Goal: Task Accomplishment & Management: Complete application form

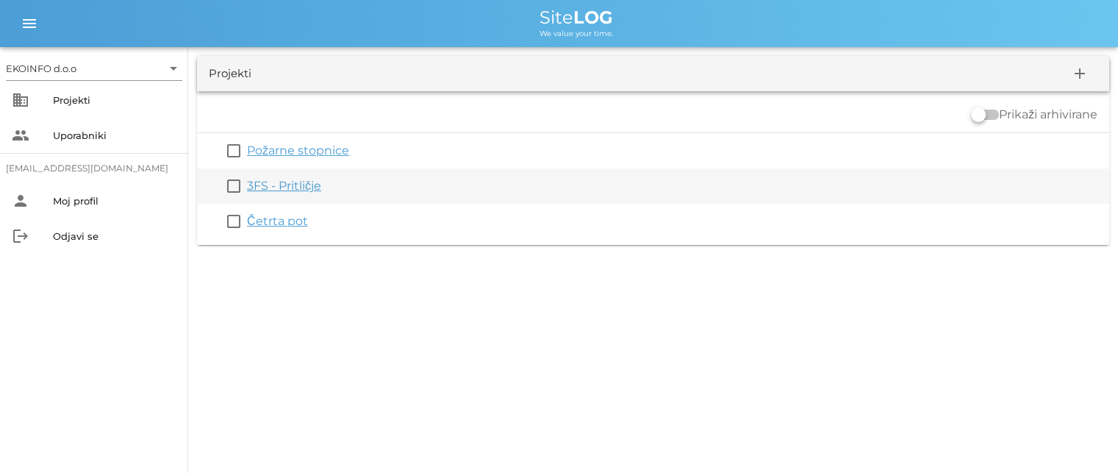
click at [288, 188] on link "3FS - Pritličje" at bounding box center [284, 186] width 74 height 14
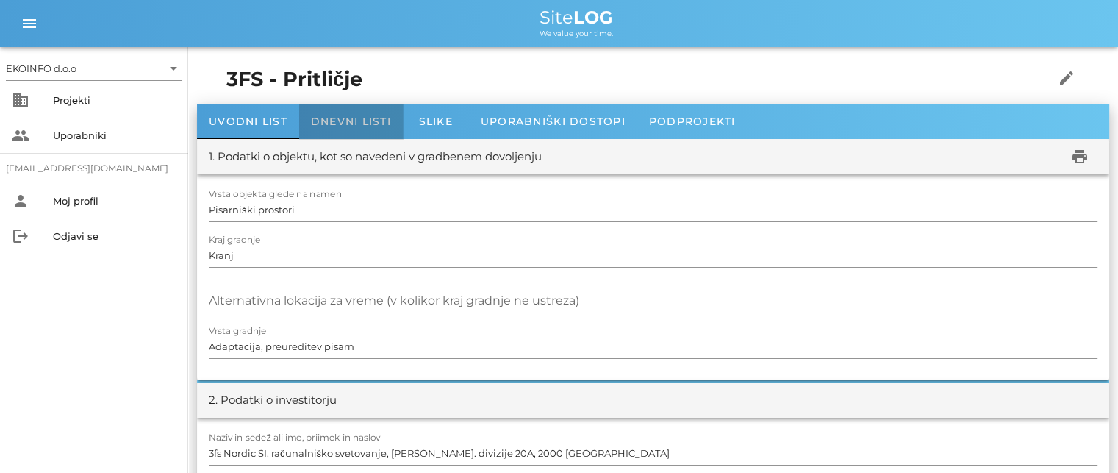
click at [340, 123] on span "Dnevni listi" at bounding box center [351, 121] width 80 height 13
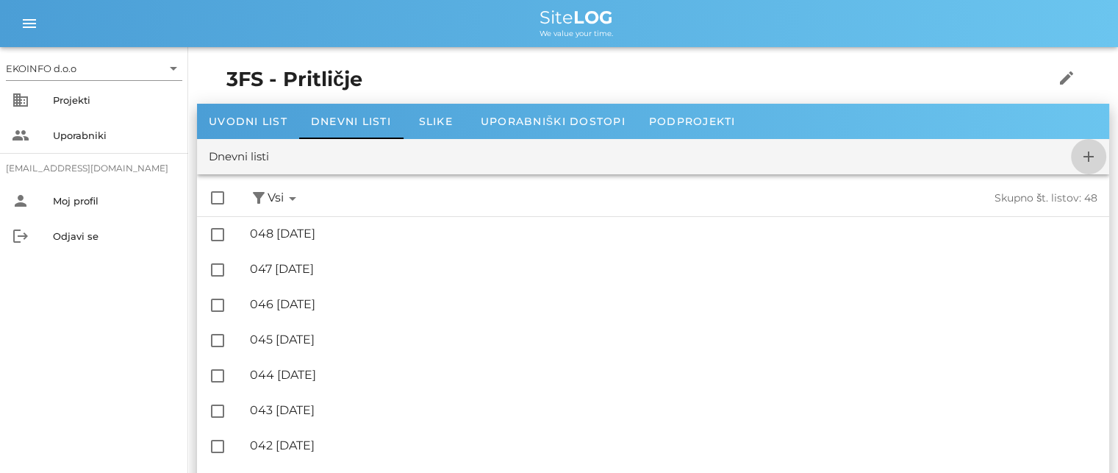
click at [1085, 154] on icon "add" at bounding box center [1089, 157] width 18 height 18
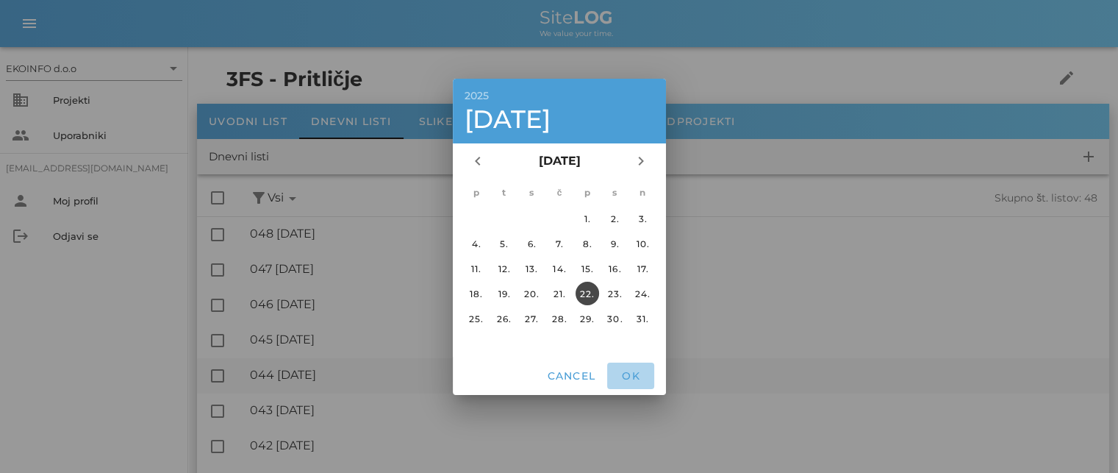
click at [631, 372] on span "OK" at bounding box center [630, 375] width 35 height 13
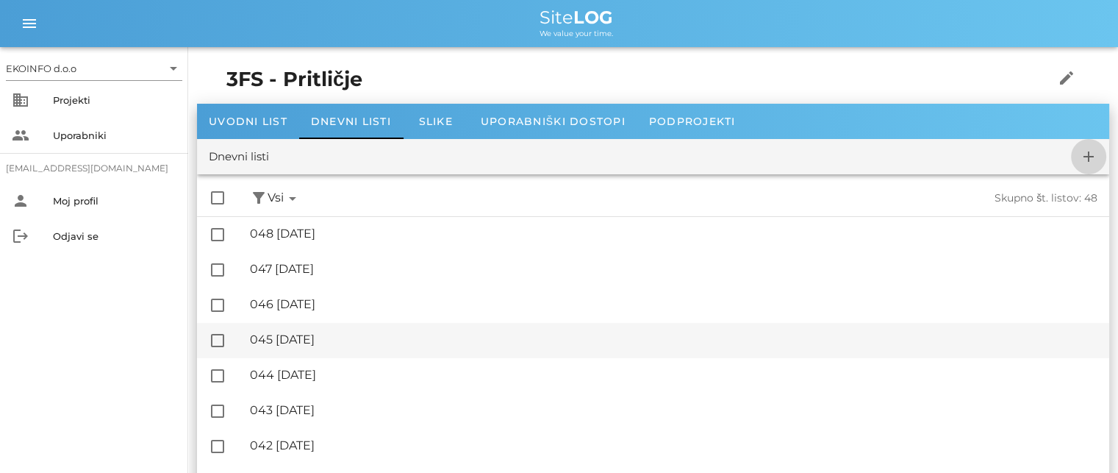
checkbox input "false"
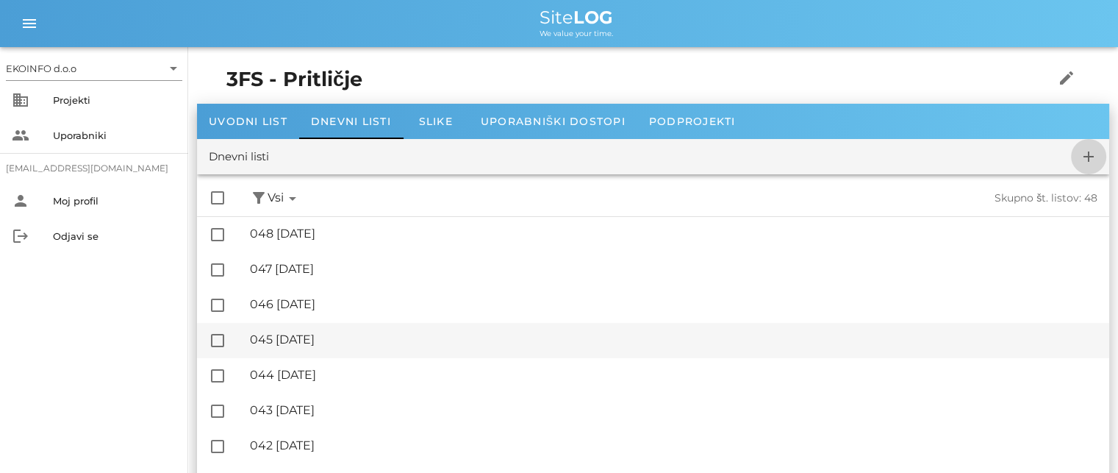
checkbox input "false"
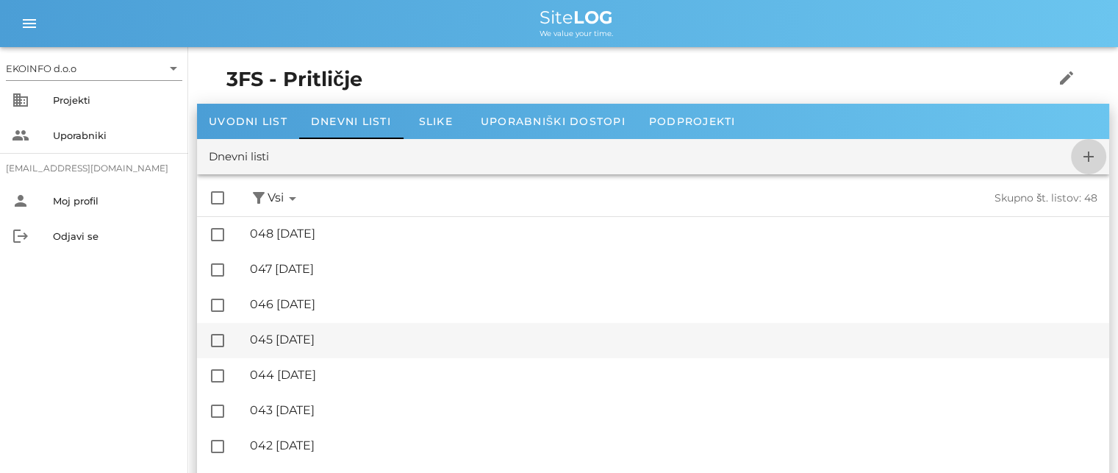
checkbox input "false"
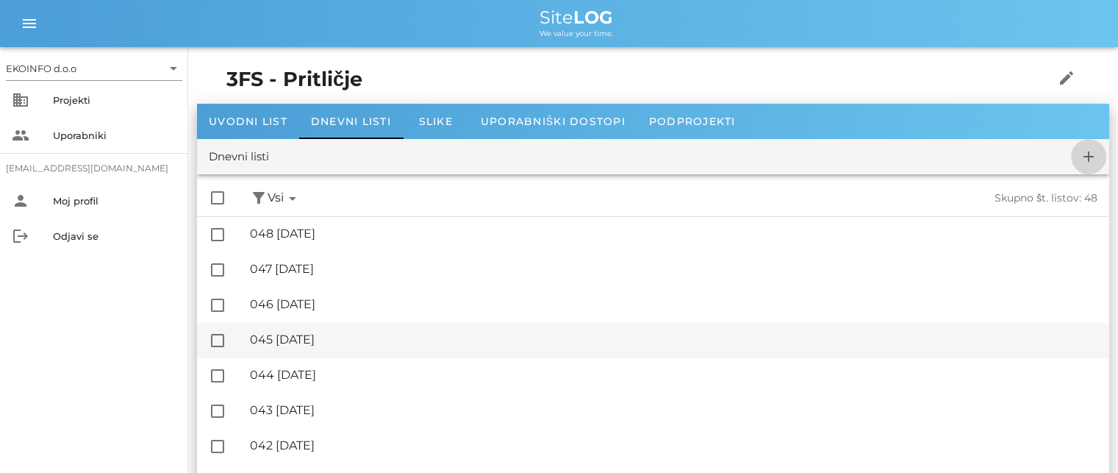
checkbox input "false"
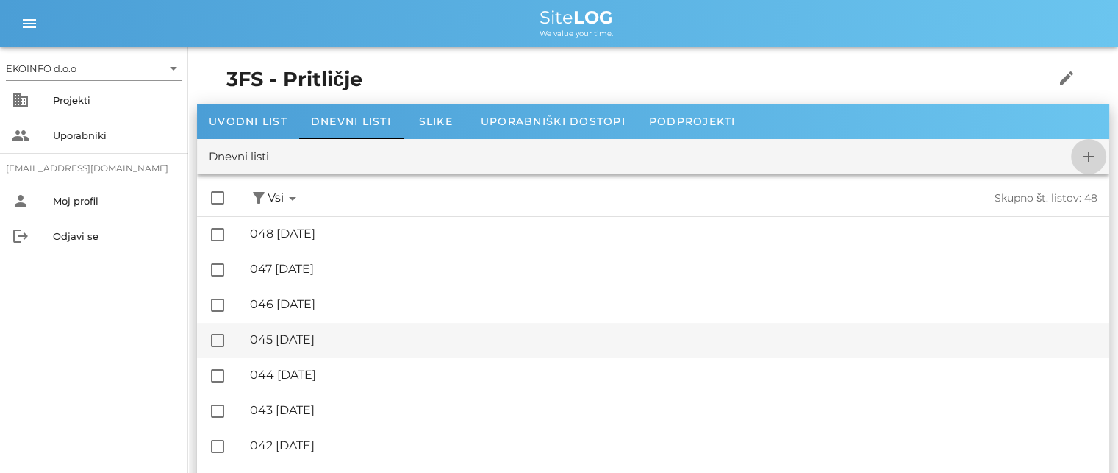
checkbox input "false"
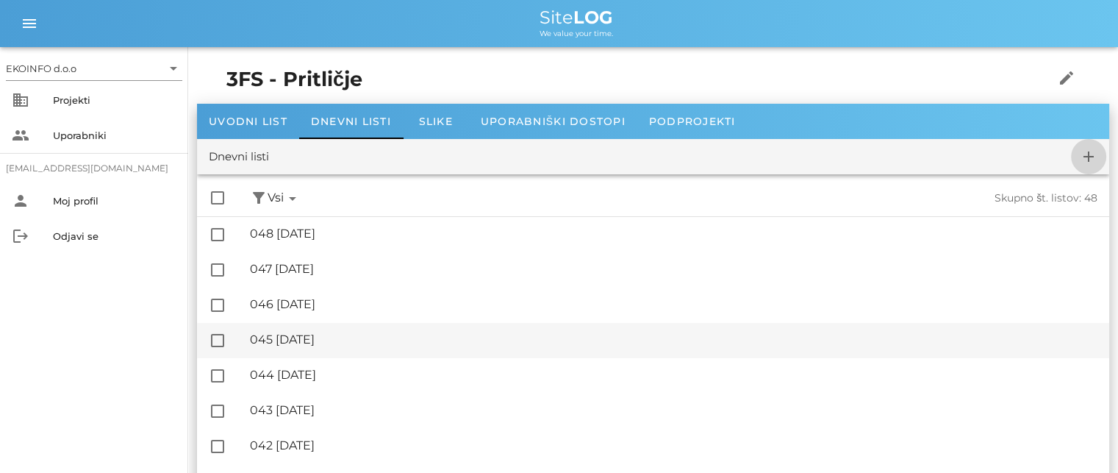
checkbox input "false"
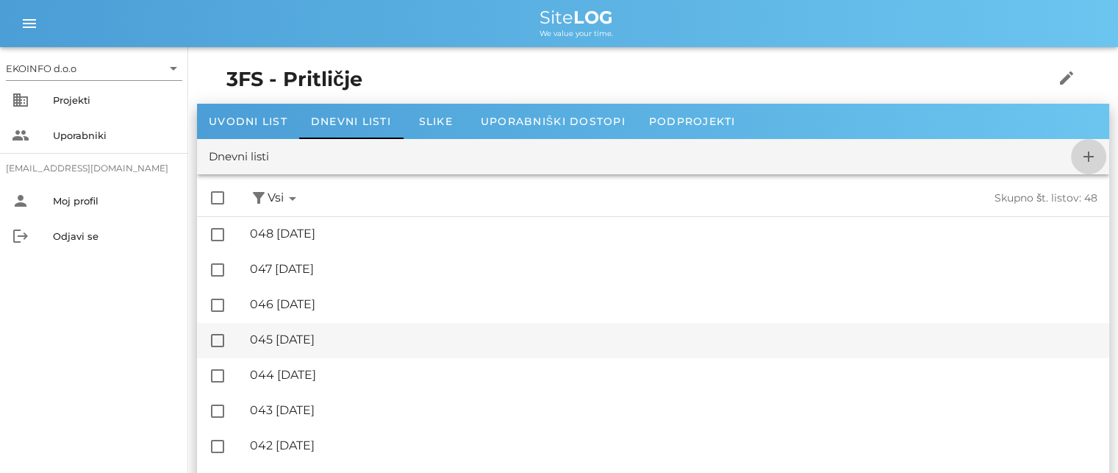
checkbox input "false"
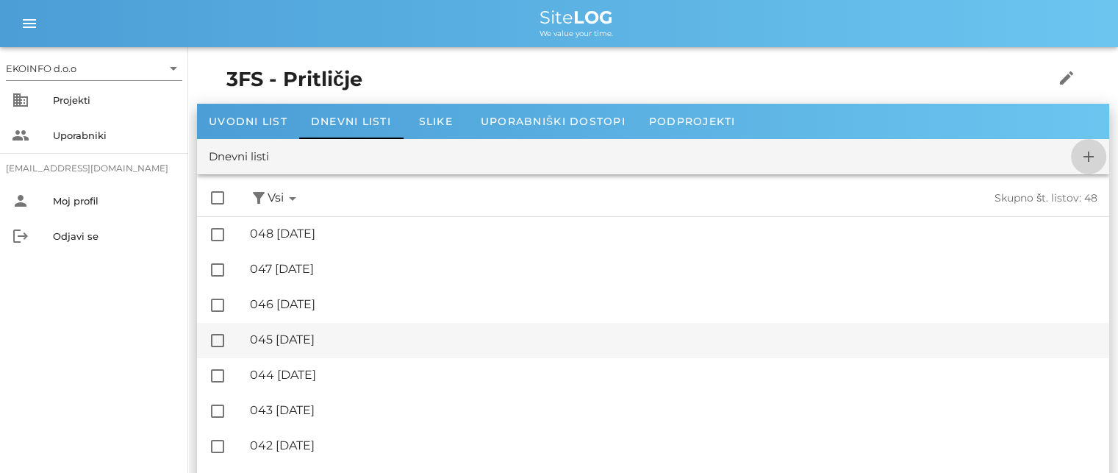
checkbox input "false"
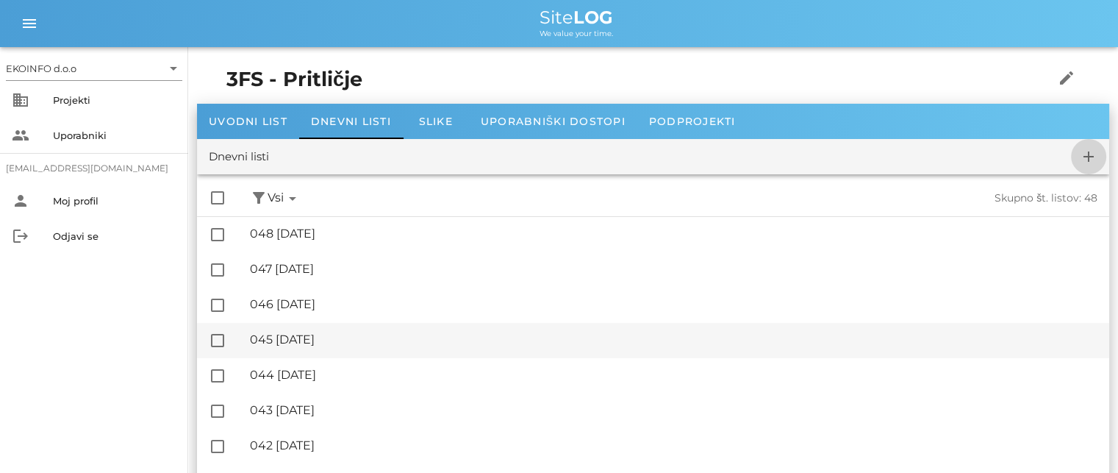
checkbox input "false"
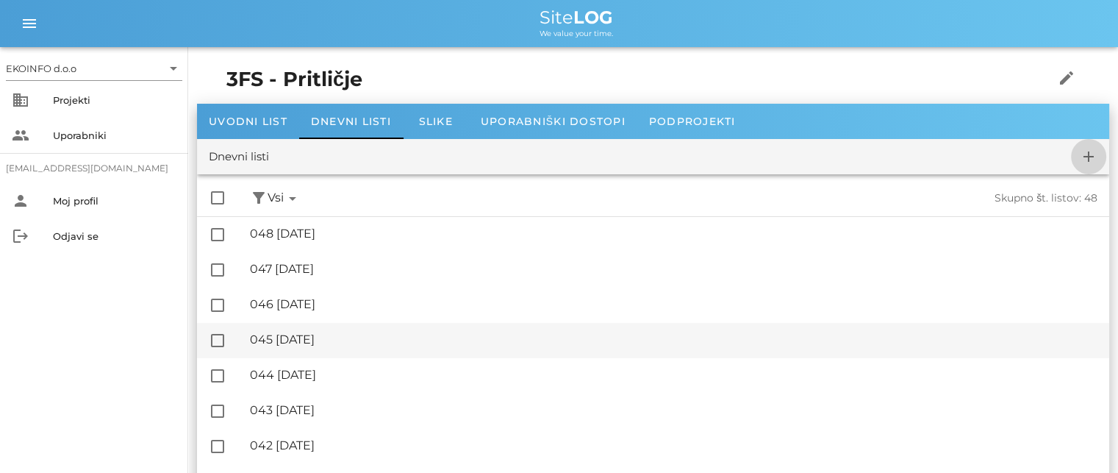
checkbox input "false"
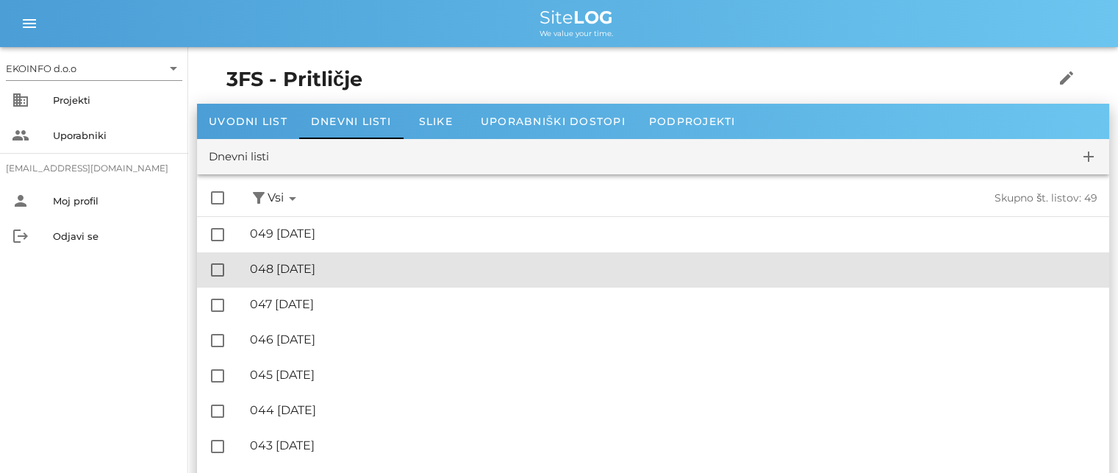
click at [317, 268] on div "🔏 048 [DATE]" at bounding box center [673, 269] width 847 height 14
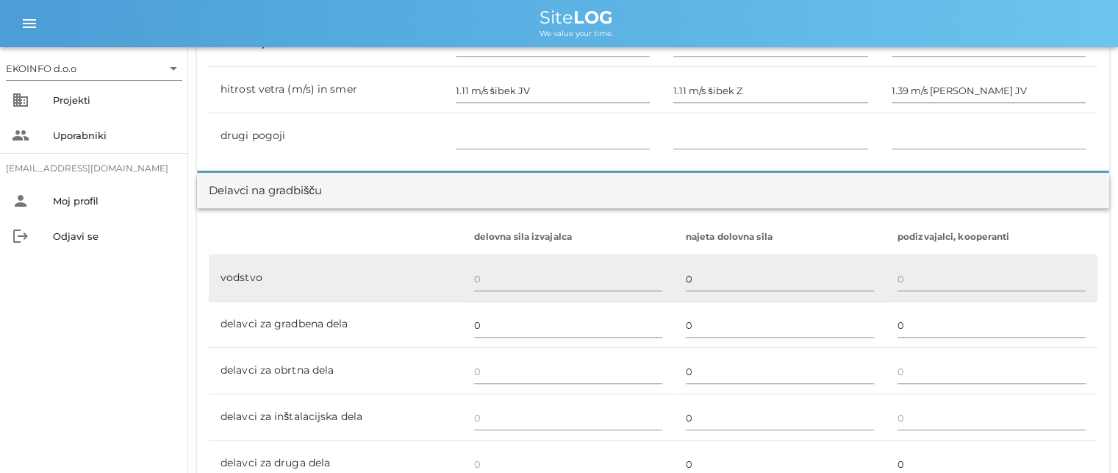
scroll to position [882, 0]
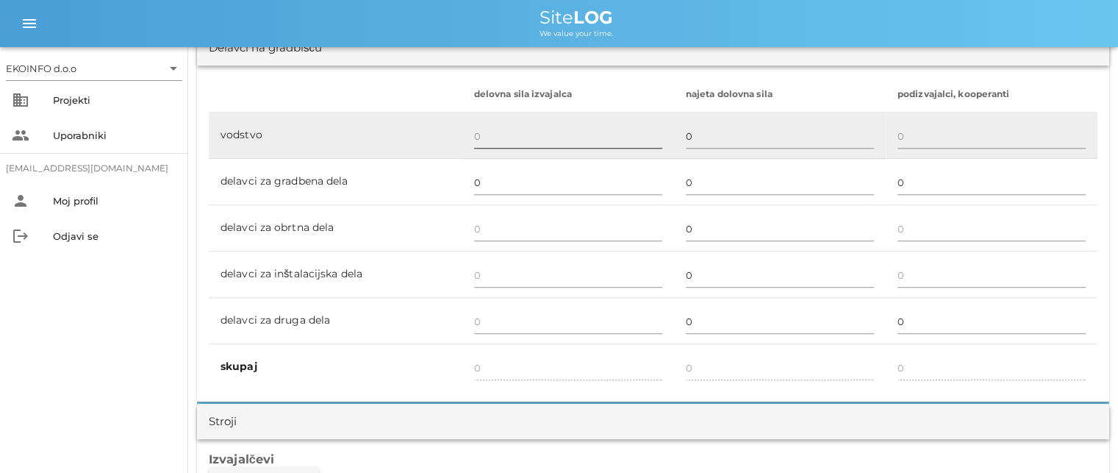
click at [478, 129] on input "text" at bounding box center [568, 136] width 188 height 24
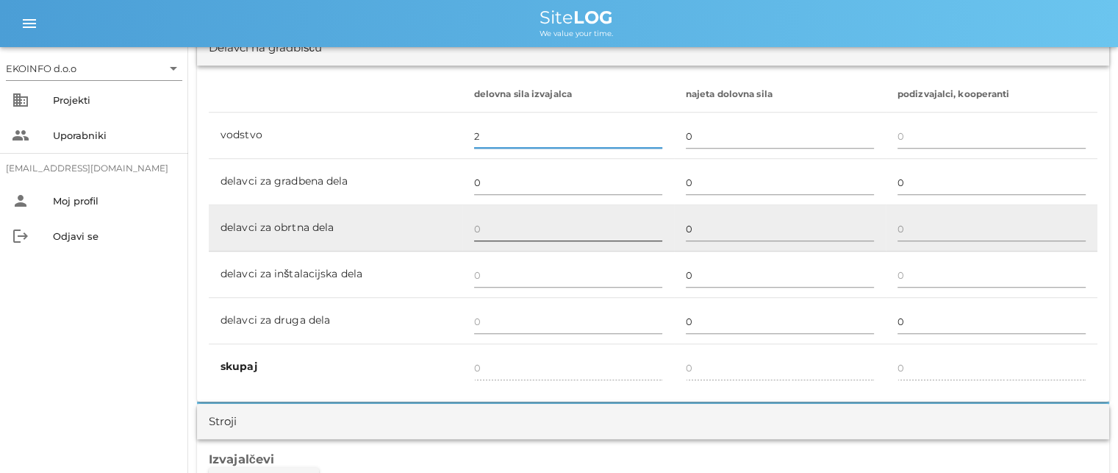
type input "2"
click at [478, 230] on input "text" at bounding box center [568, 229] width 188 height 24
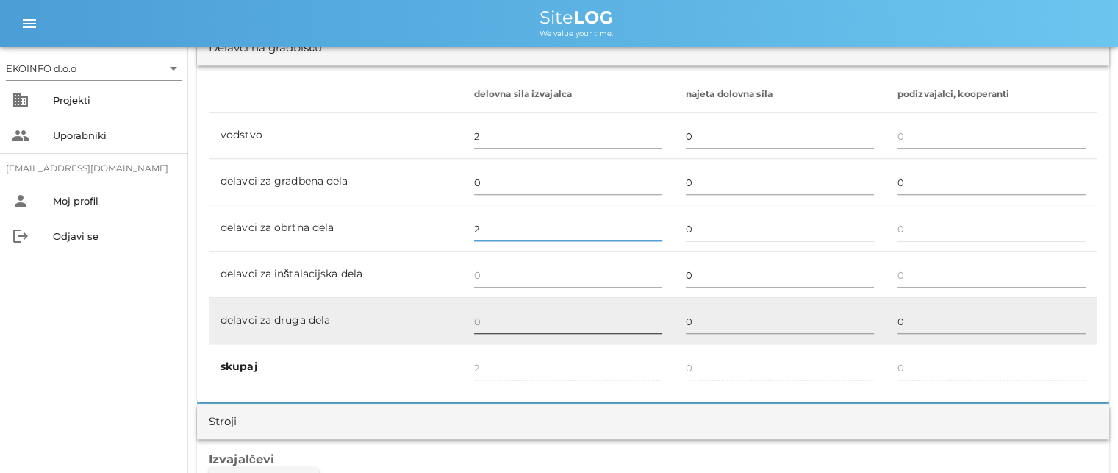
type input "2"
type input "4"
click at [480, 323] on input "text" at bounding box center [568, 321] width 188 height 24
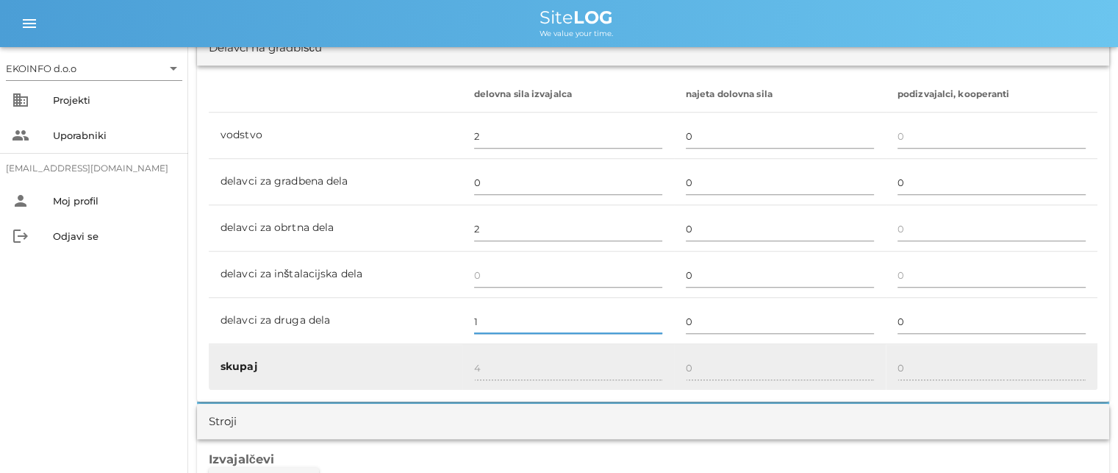
type input "1"
type input "5"
click at [484, 348] on div "5" at bounding box center [568, 368] width 188 height 43
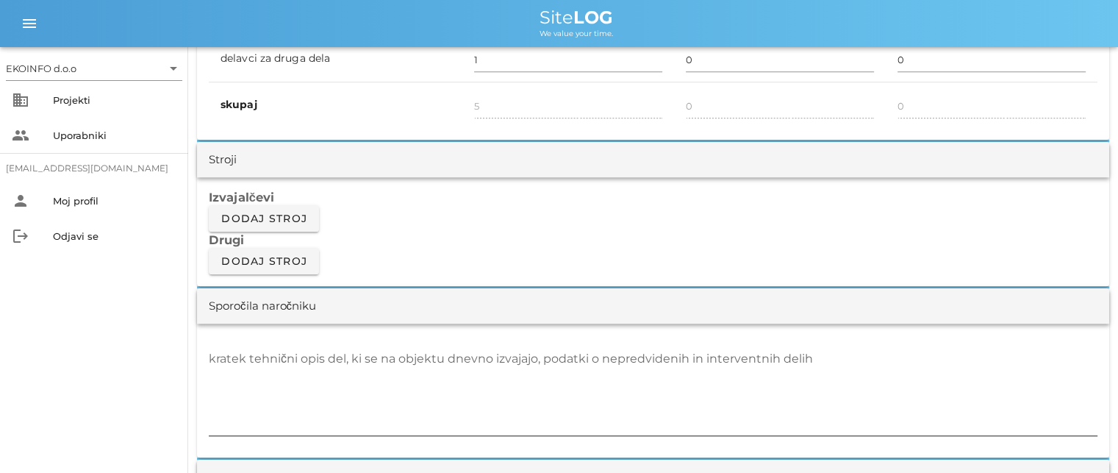
scroll to position [1176, 0]
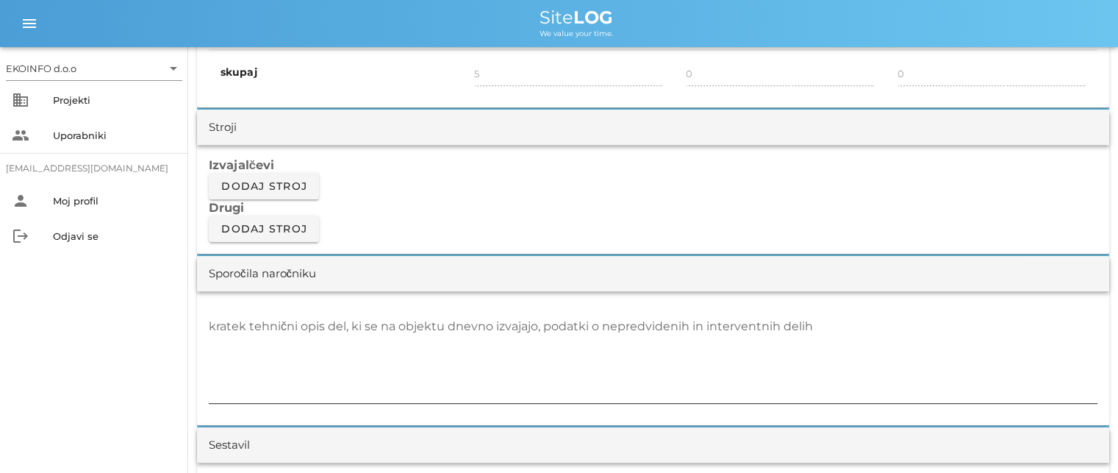
click at [223, 337] on textarea "kratek tehnični opis del, ki se na objektu dnevno izvajajo, podatki o nepredvid…" at bounding box center [653, 359] width 889 height 88
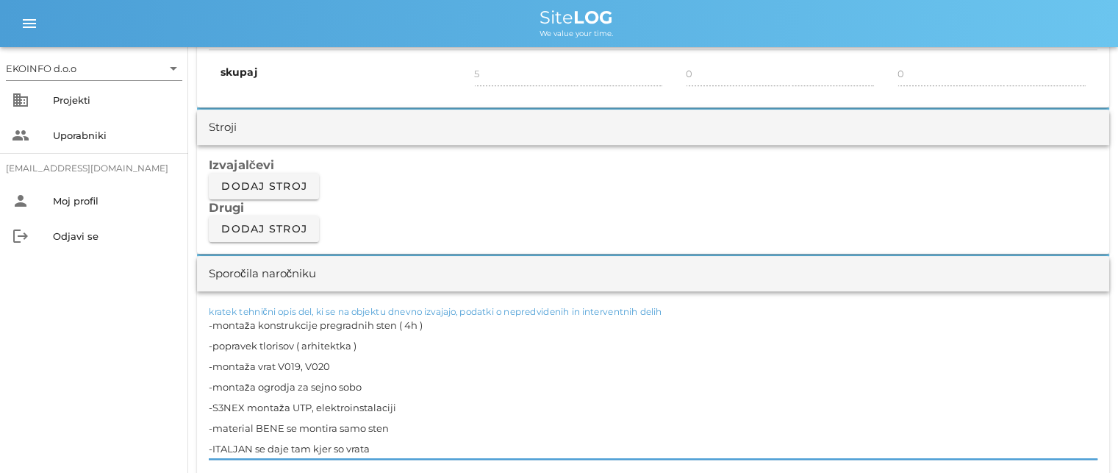
drag, startPoint x: 374, startPoint y: 450, endPoint x: 204, endPoint y: 407, distance: 175.0
click at [204, 407] on div "kratek tehnični opis del, ki se na objektu dnevno izvajajo, podatki o nepredvid…" at bounding box center [653, 386] width 912 height 190
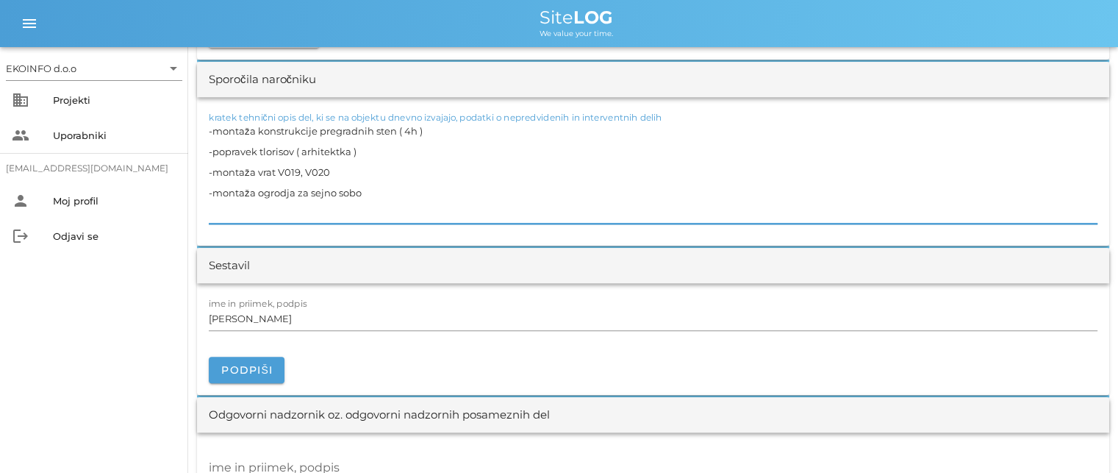
scroll to position [1396, 0]
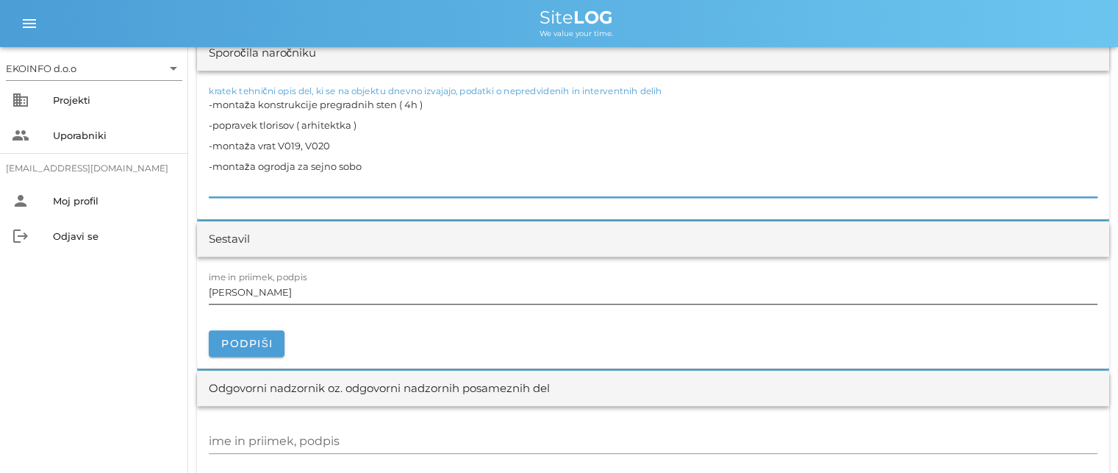
type textarea "-montaža konstrukcije pregradnih sten ( 4h ) -popravek tlorisov ( arhitektka ) …"
click at [286, 293] on input "[PERSON_NAME]" at bounding box center [653, 292] width 889 height 24
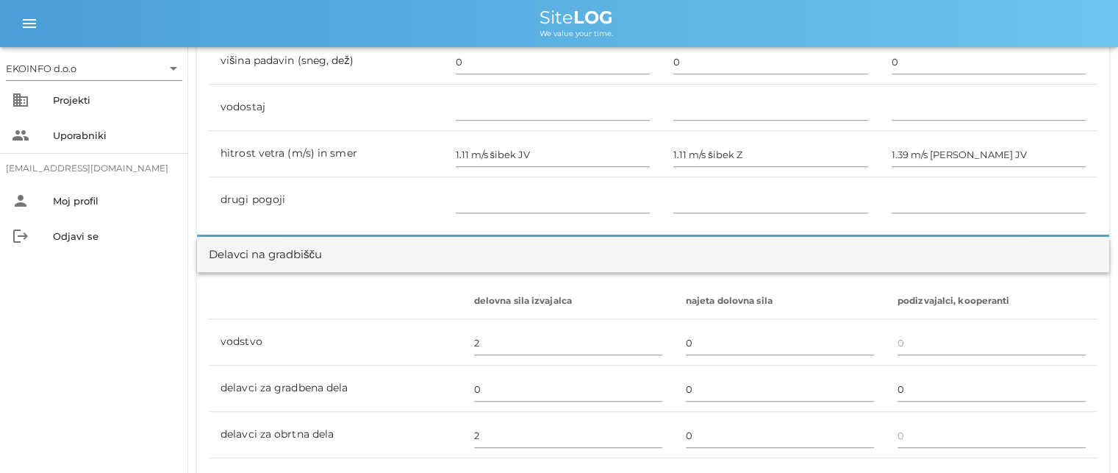
scroll to position [588, 0]
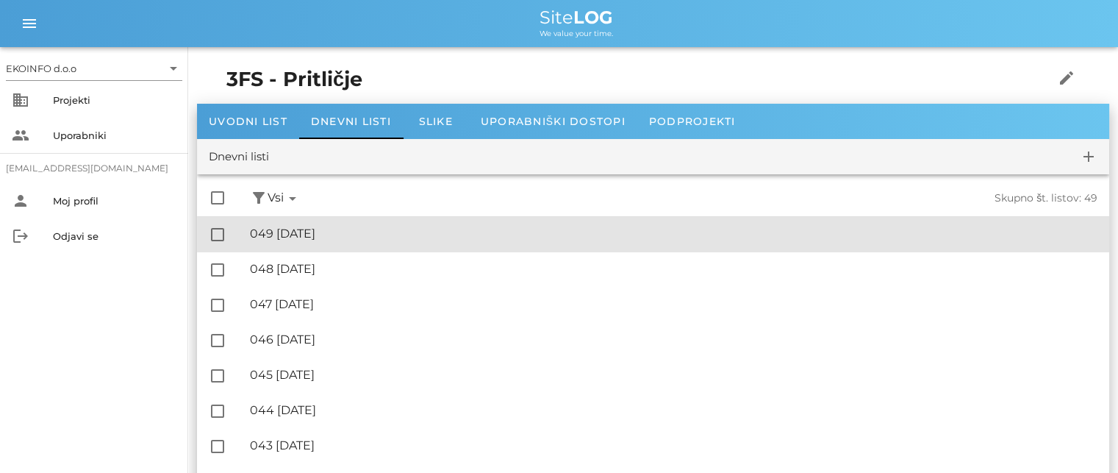
click at [320, 227] on div "🔏 049 [DATE]" at bounding box center [673, 233] width 847 height 14
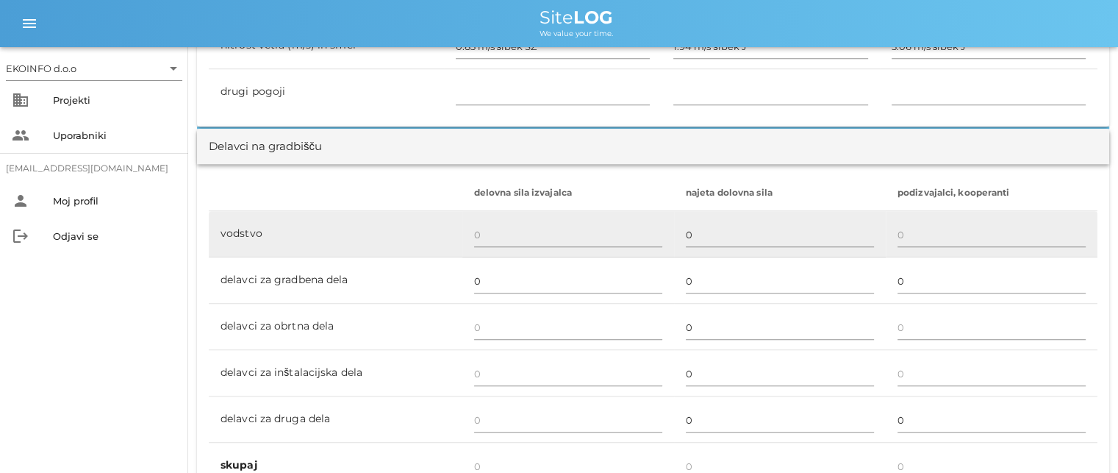
scroll to position [808, 0]
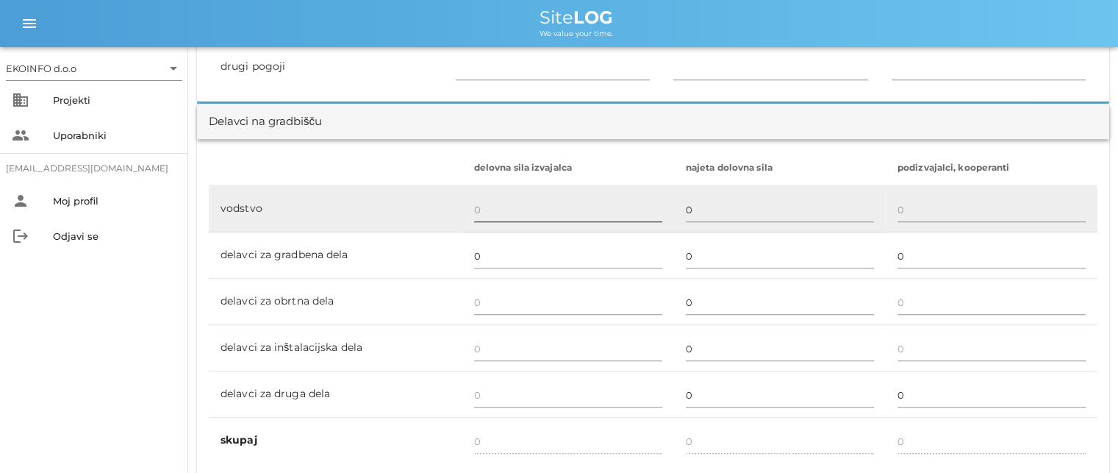
click at [482, 209] on input "text" at bounding box center [568, 210] width 188 height 24
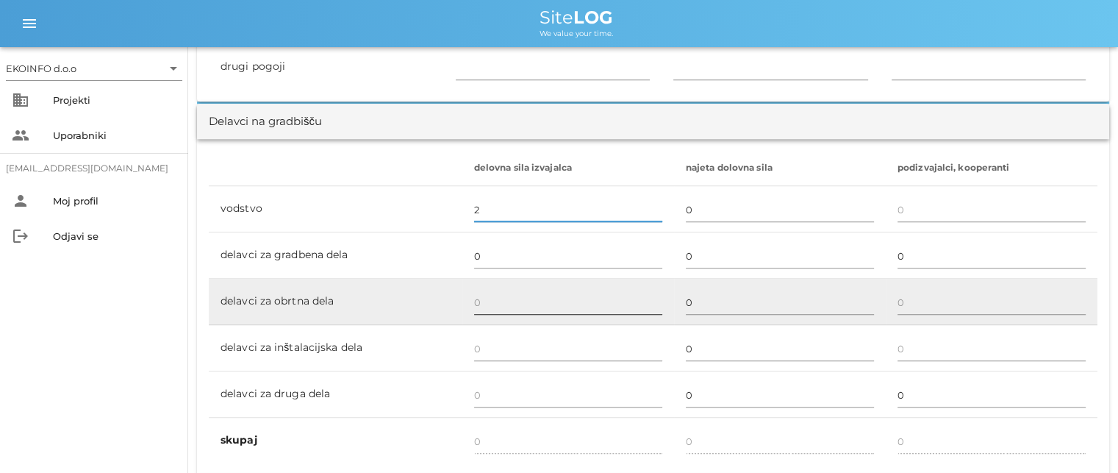
type input "2"
click at [481, 296] on input "text" at bounding box center [568, 302] width 188 height 24
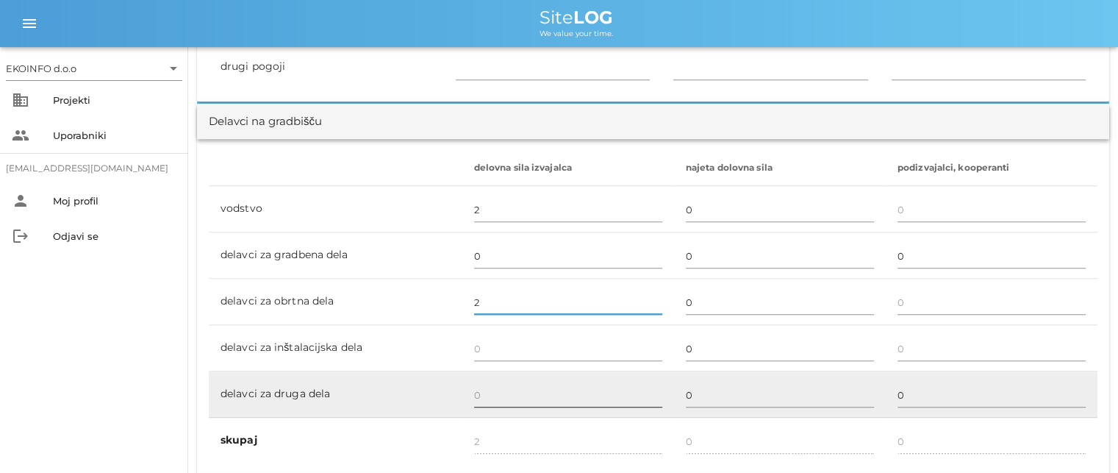
type input "2"
type input "4"
click at [487, 389] on input "text" at bounding box center [568, 395] width 188 height 24
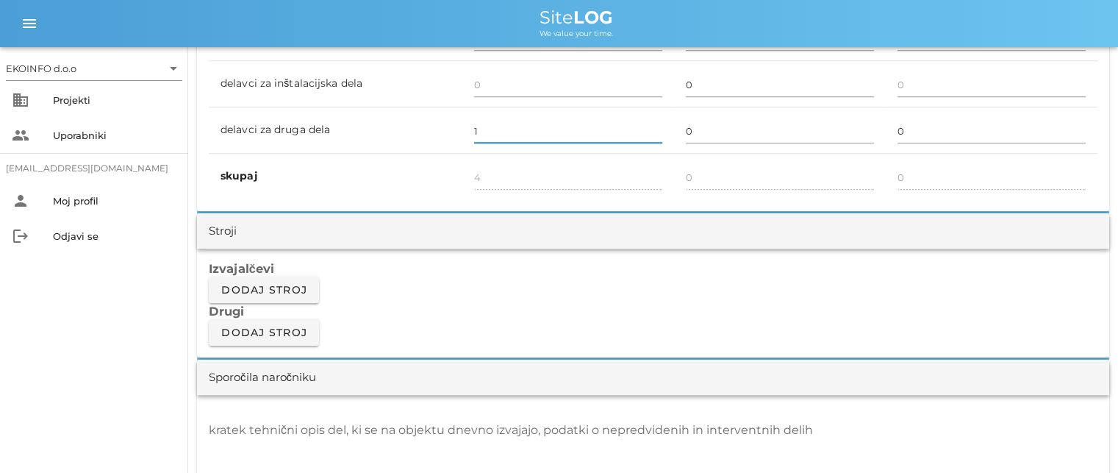
scroll to position [1102, 0]
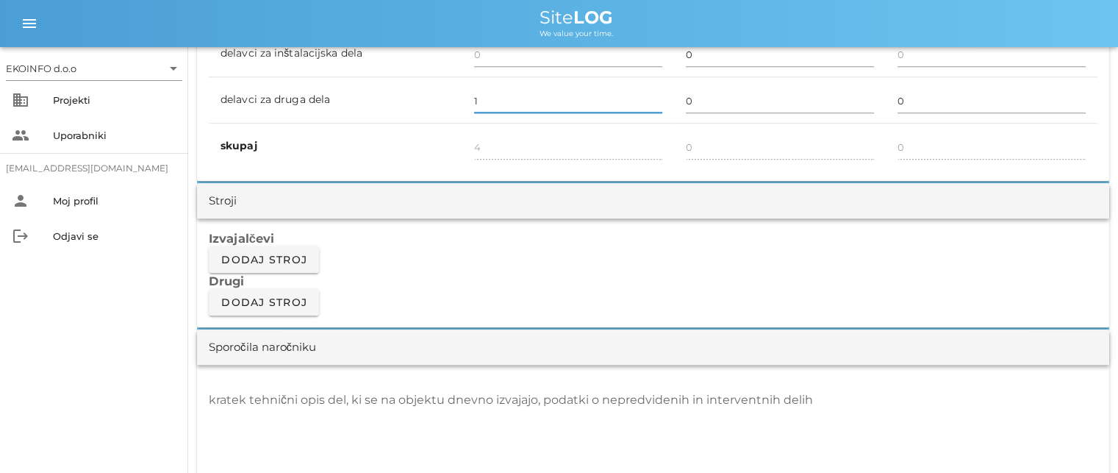
type input "1"
type input "5"
click at [256, 401] on div "kratek tehnični opis del, ki se na objektu dnevno izvajajo, podatki o nepredvid…" at bounding box center [653, 432] width 889 height 88
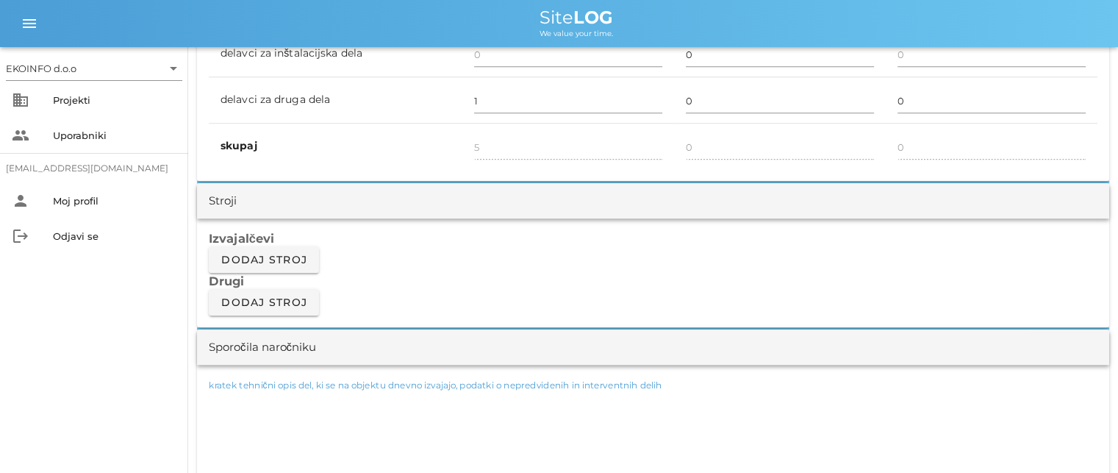
paste textarea "-S3NEX montaža UTP, elektroinstalaciji -material BENE se montira samo sten -ITA…"
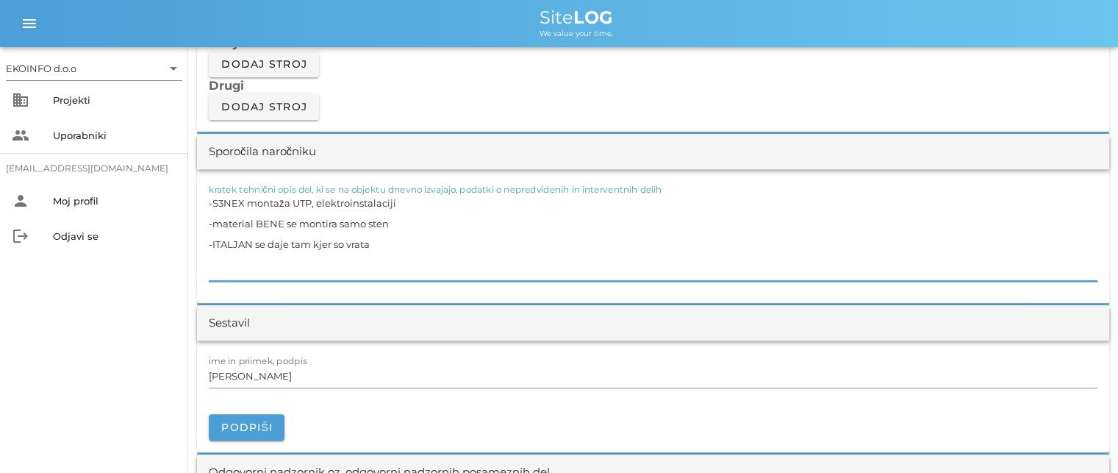
scroll to position [1323, 0]
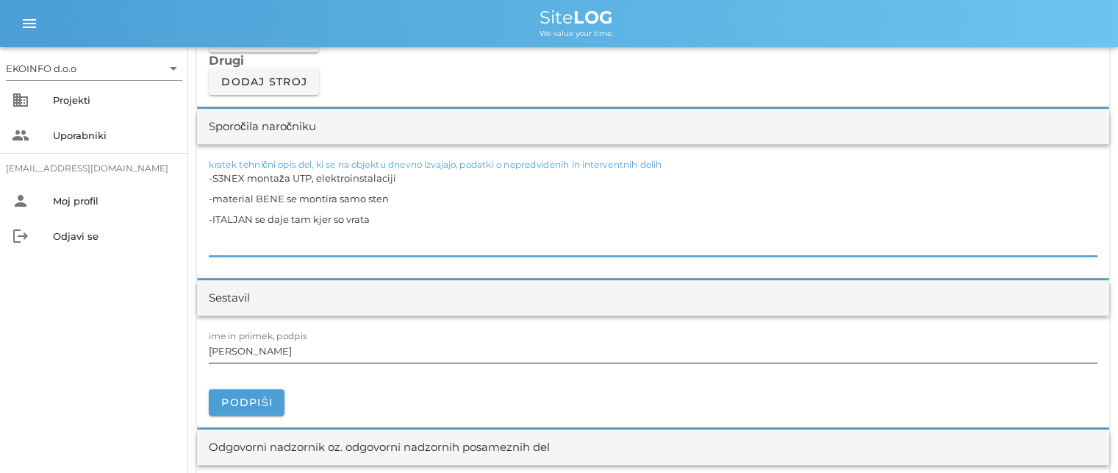
type textarea "-S3NEX montaža UTP, elektroinstalaciji -material BENE se montira samo sten -ITA…"
click at [279, 350] on input "[PERSON_NAME]" at bounding box center [653, 351] width 889 height 24
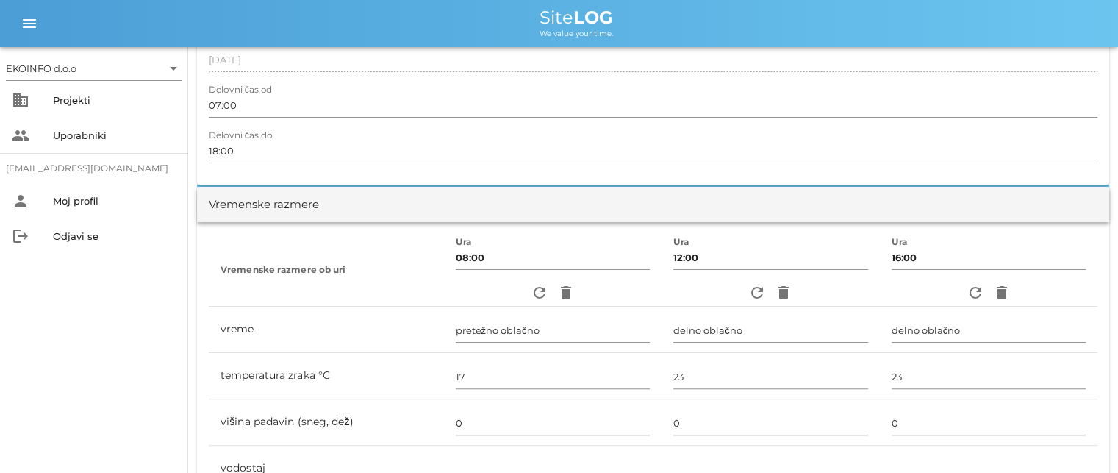
scroll to position [0, 0]
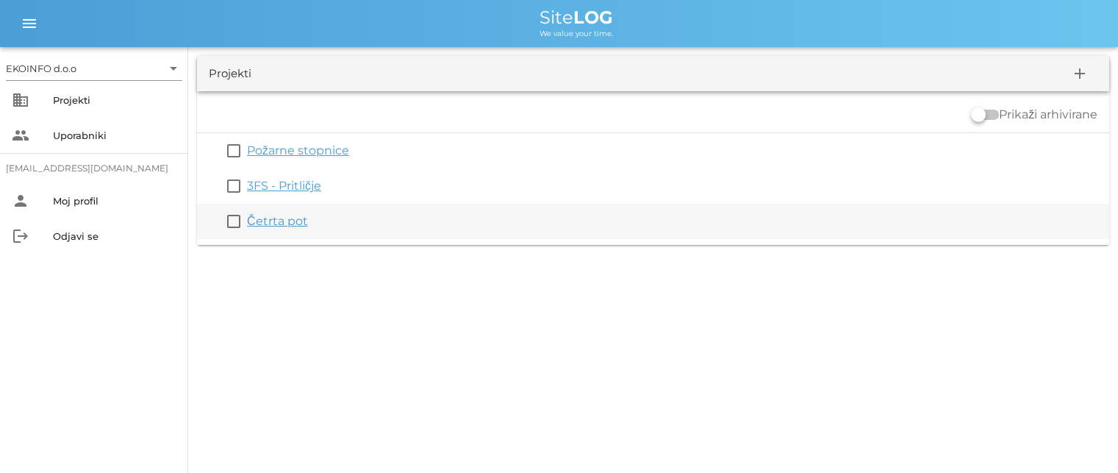
click at [265, 228] on link "Četrta pot" at bounding box center [277, 221] width 61 height 14
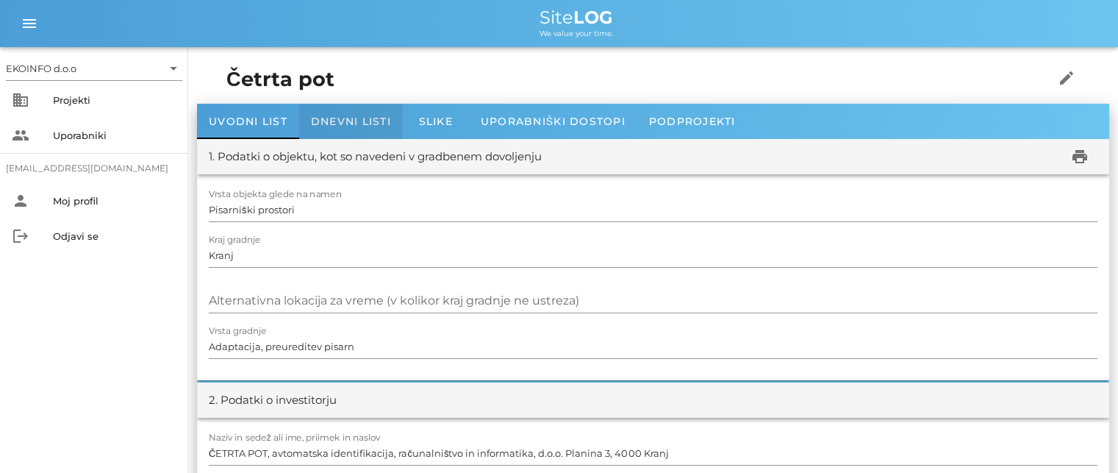
click at [345, 115] on span "Dnevni listi" at bounding box center [351, 121] width 80 height 13
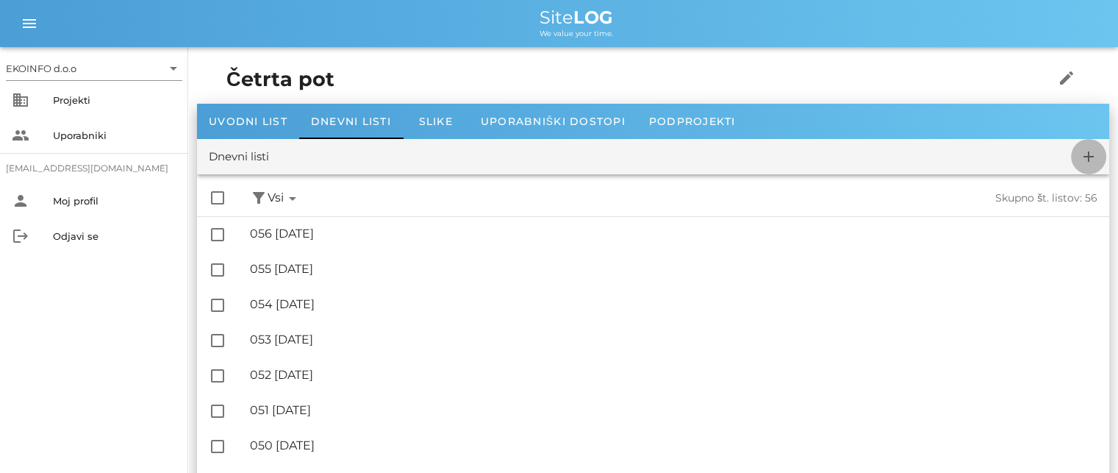
click at [1088, 157] on icon "add" at bounding box center [1089, 157] width 18 height 18
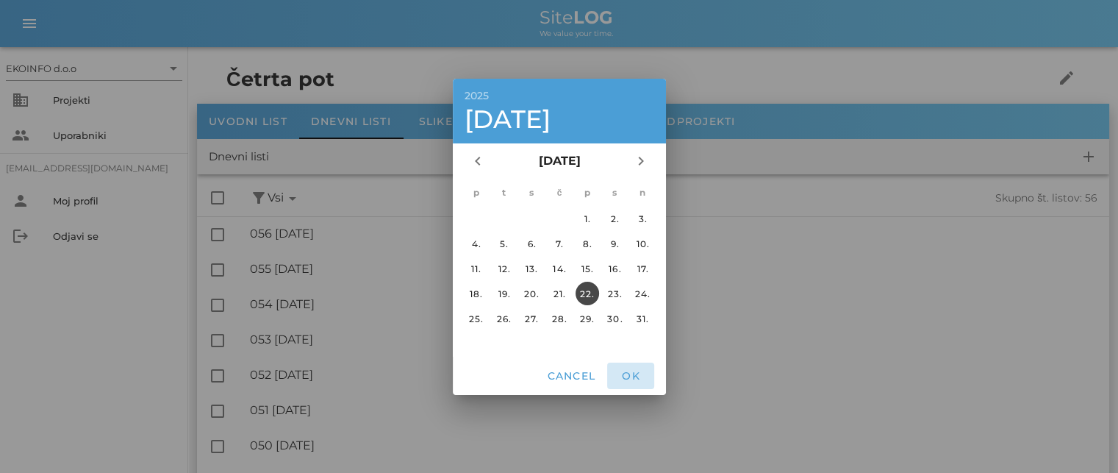
click at [626, 376] on span "OK" at bounding box center [630, 375] width 35 height 13
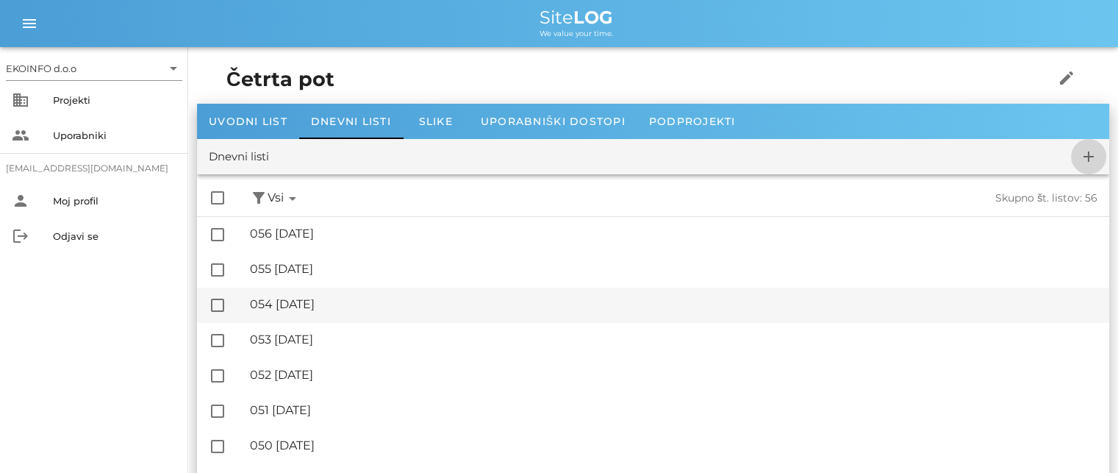
checkbox input "false"
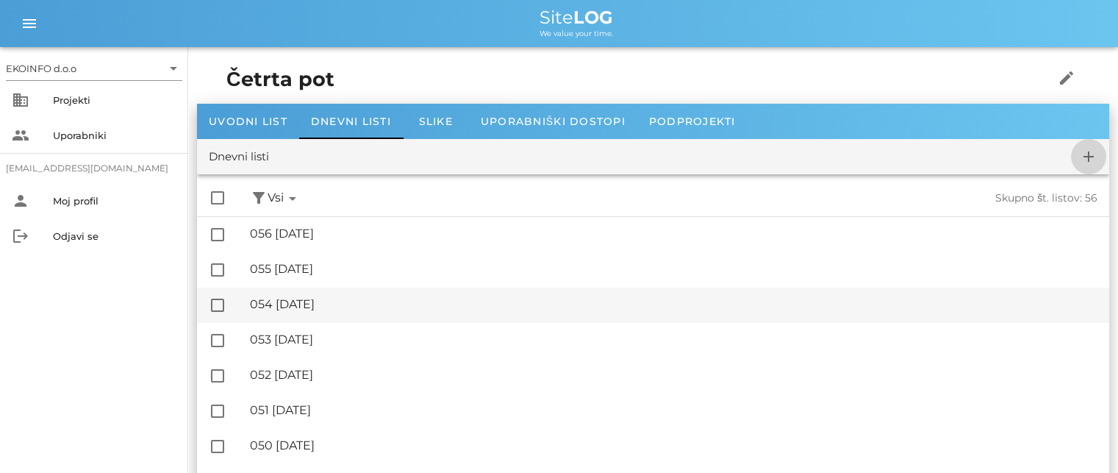
checkbox input "false"
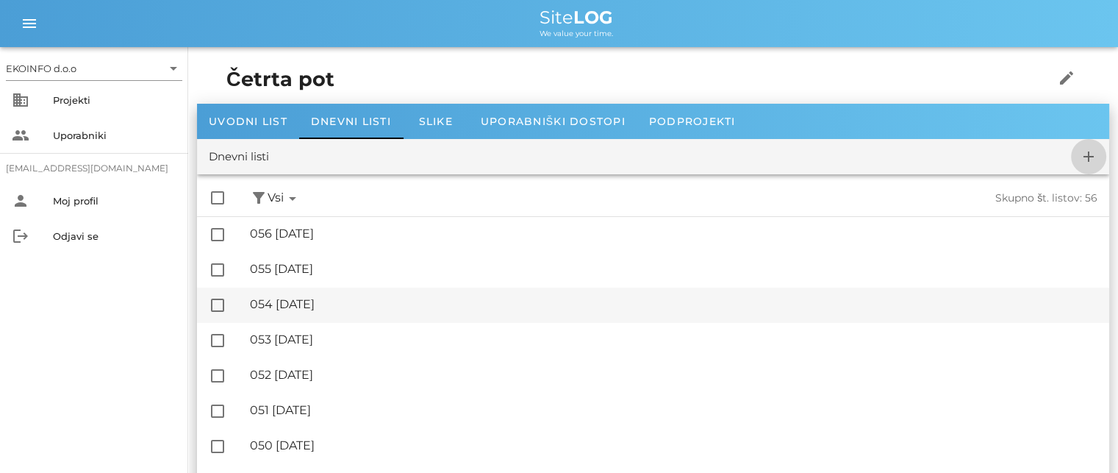
checkbox input "false"
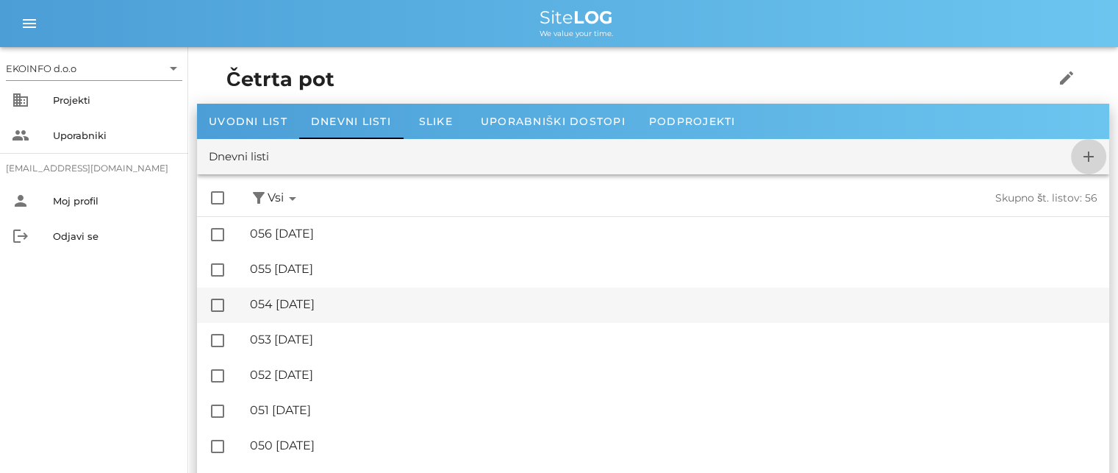
checkbox input "false"
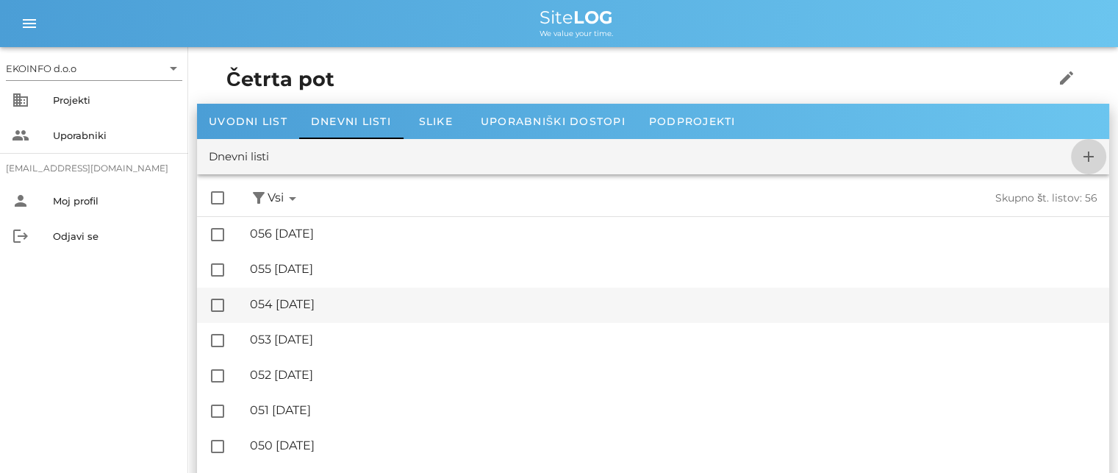
checkbox input "false"
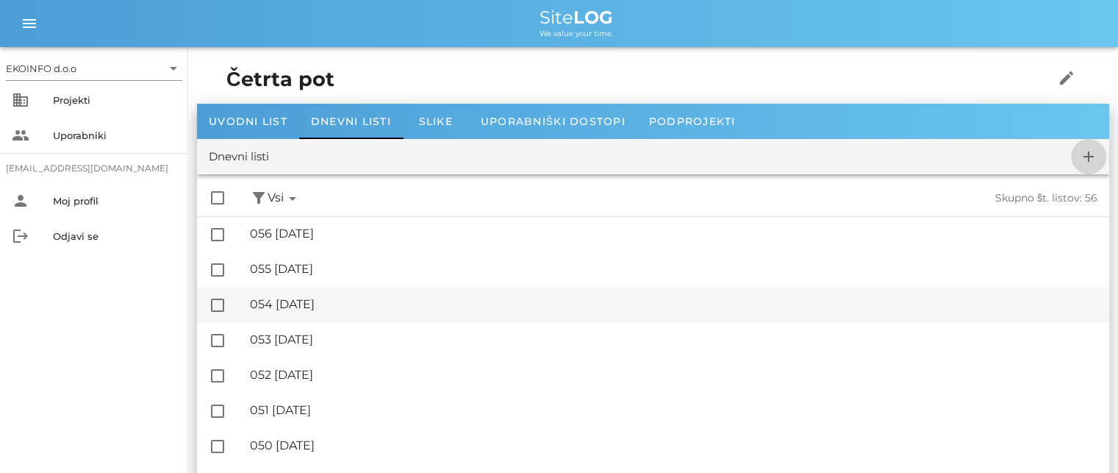
checkbox input "false"
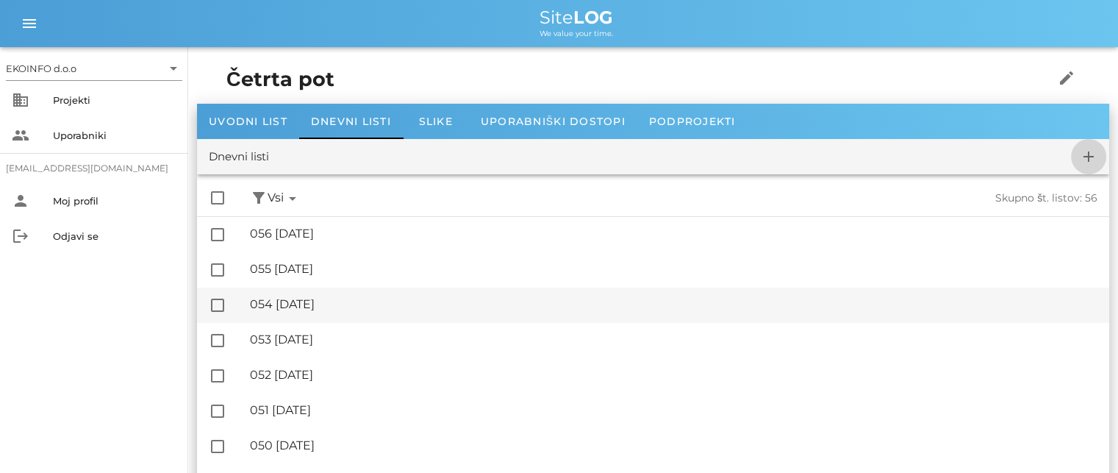
checkbox input "false"
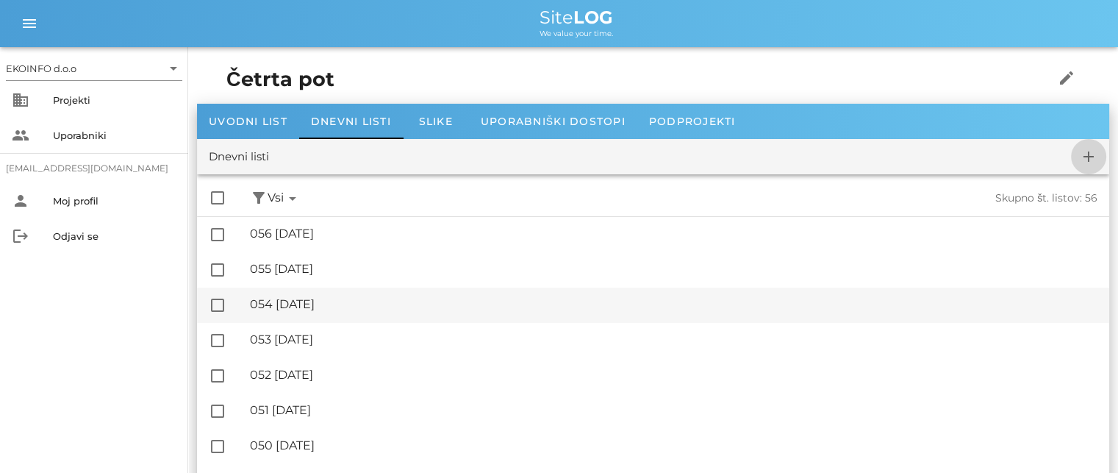
checkbox input "false"
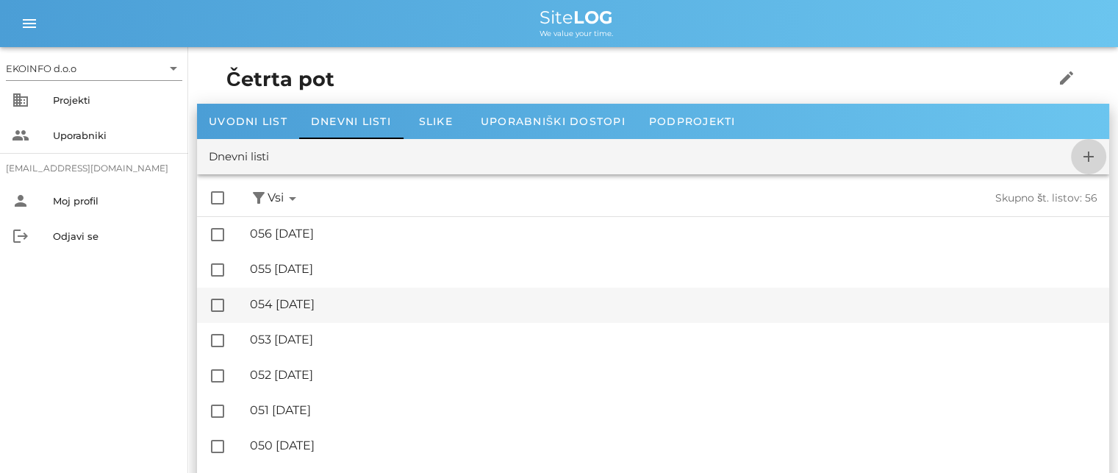
checkbox input "false"
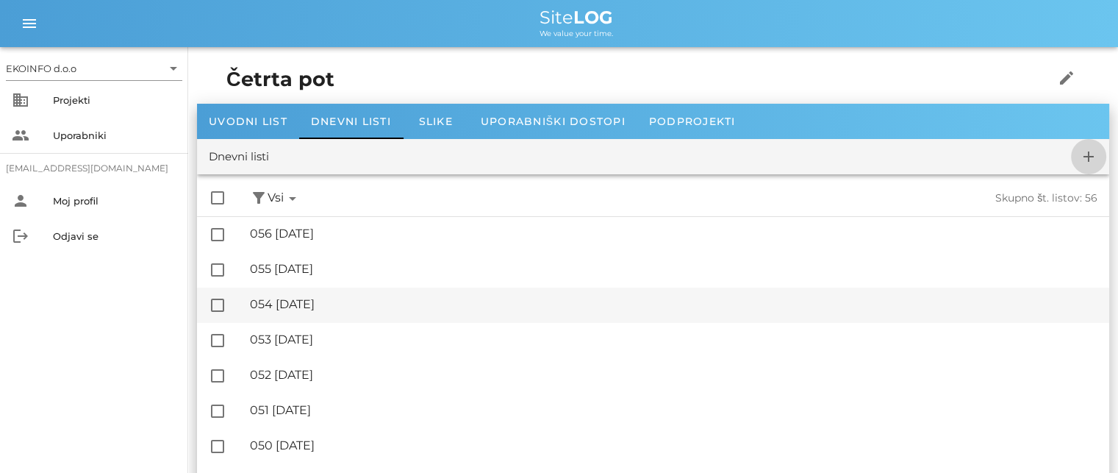
checkbox input "false"
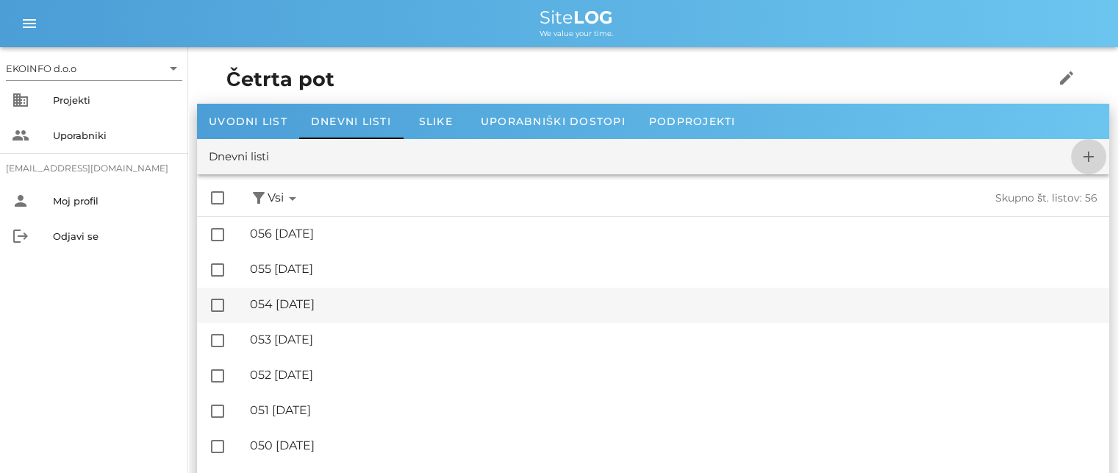
checkbox input "false"
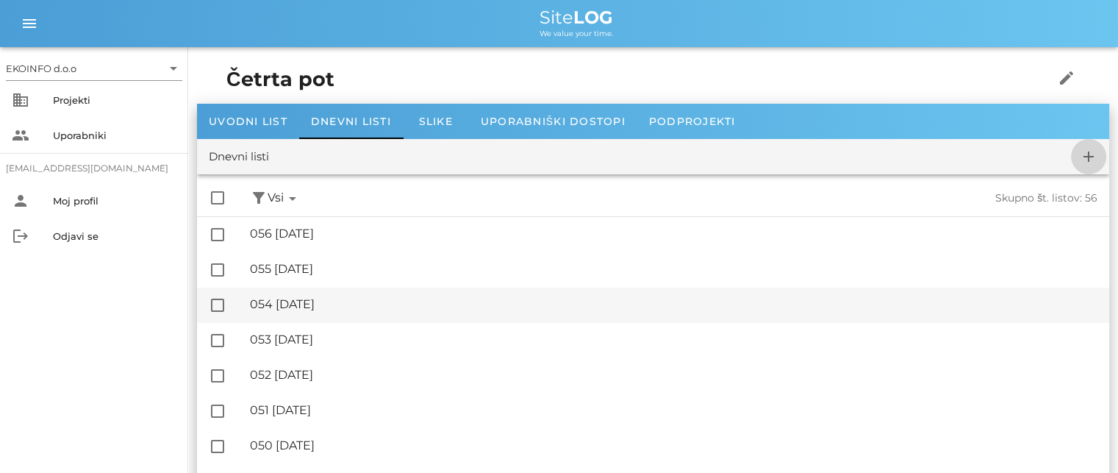
checkbox input "false"
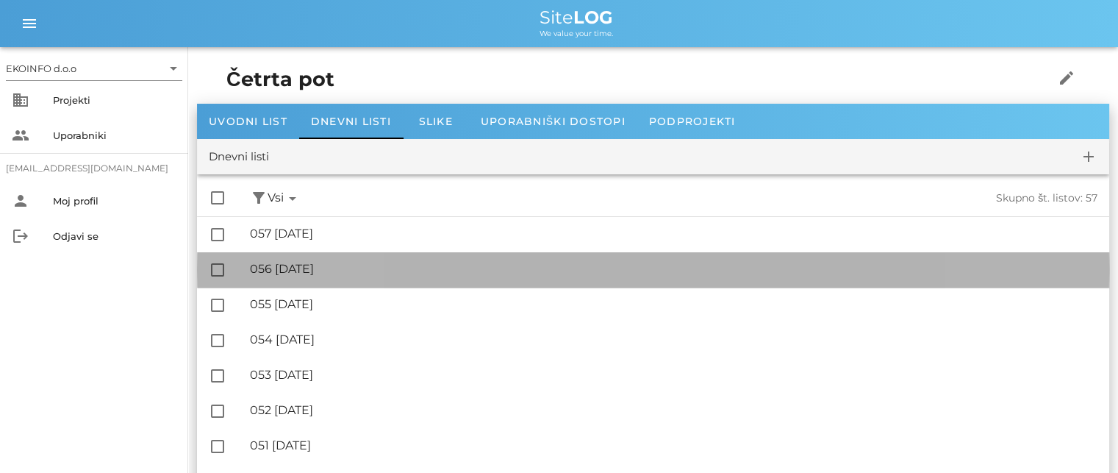
click at [326, 275] on div "🔏 056 [DATE]" at bounding box center [673, 269] width 847 height 14
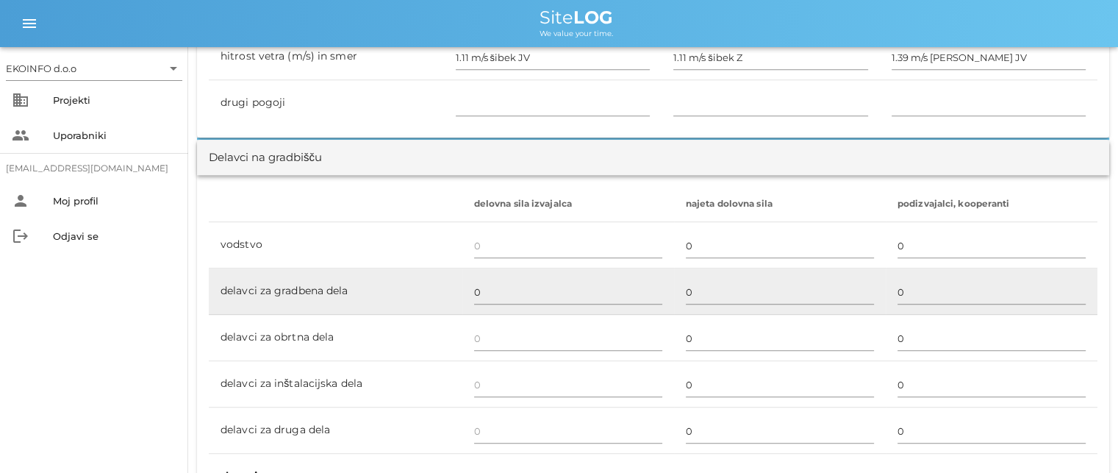
scroll to position [808, 0]
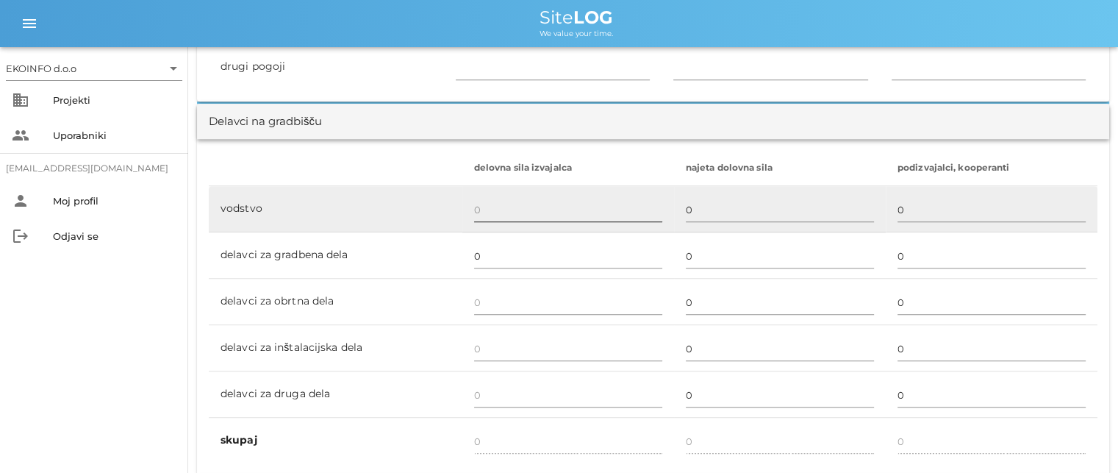
click at [481, 208] on input "text" at bounding box center [568, 210] width 188 height 24
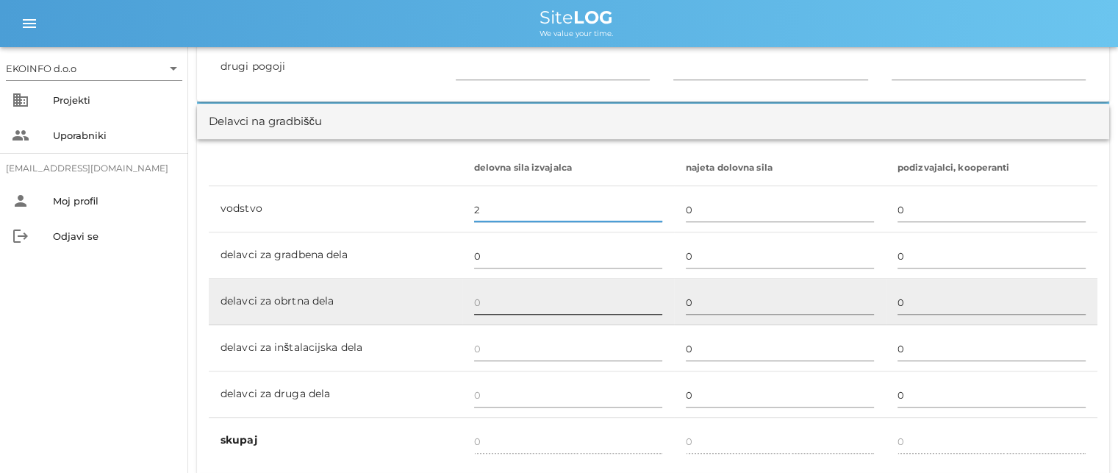
type input "2"
click at [487, 303] on input "text" at bounding box center [568, 302] width 188 height 24
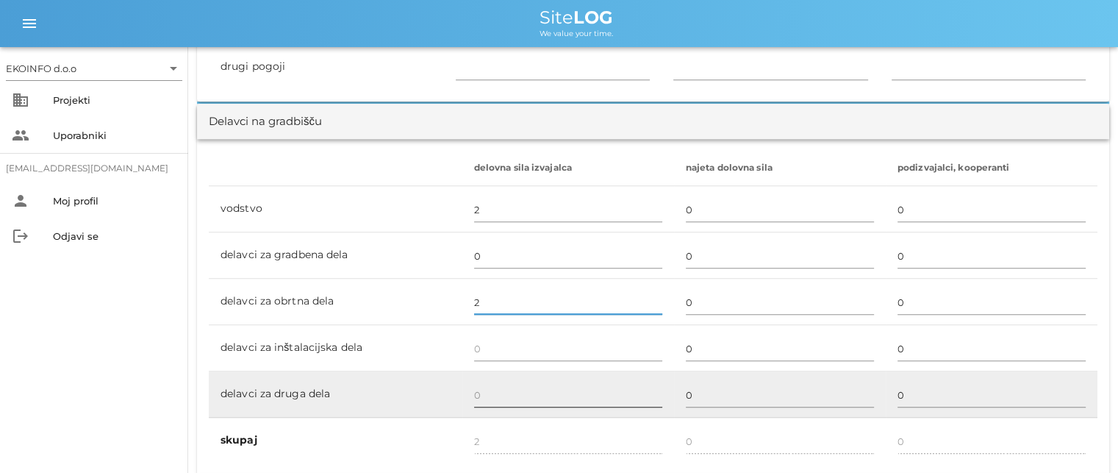
type input "2"
type input "4"
click at [484, 392] on input "text" at bounding box center [568, 395] width 188 height 24
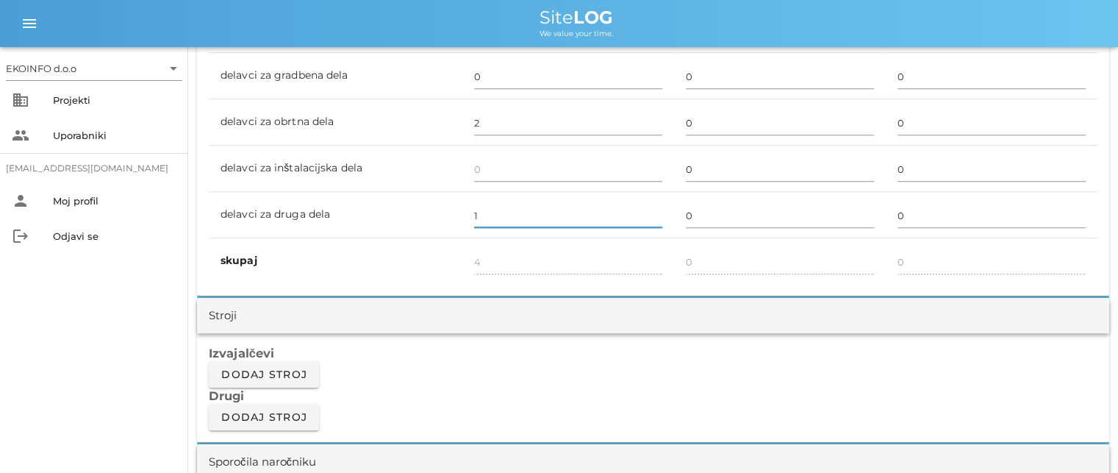
scroll to position [1029, 0]
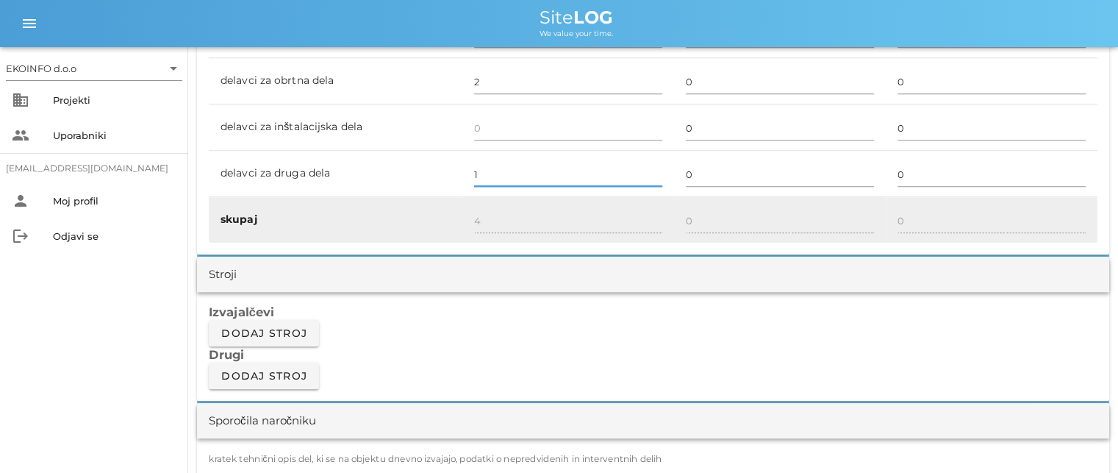
type input "1"
type input "5"
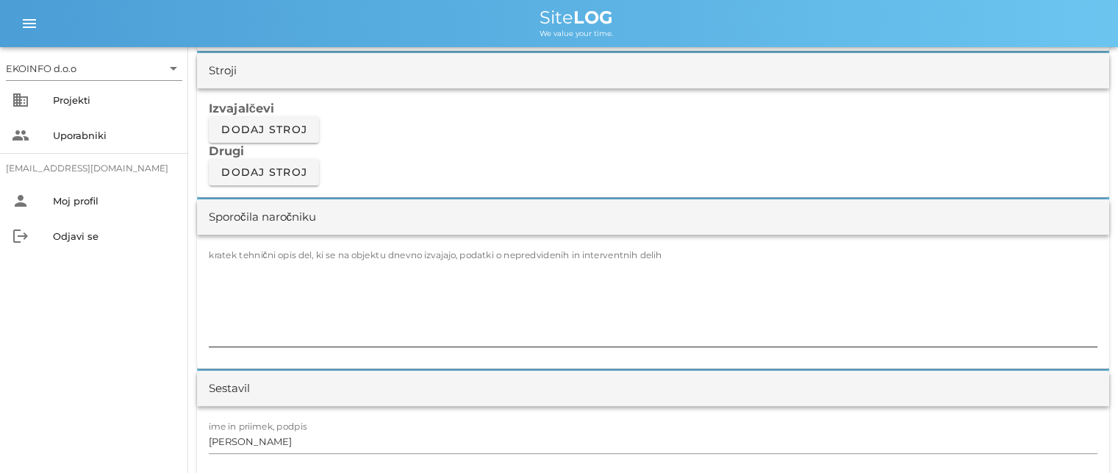
scroll to position [1249, 0]
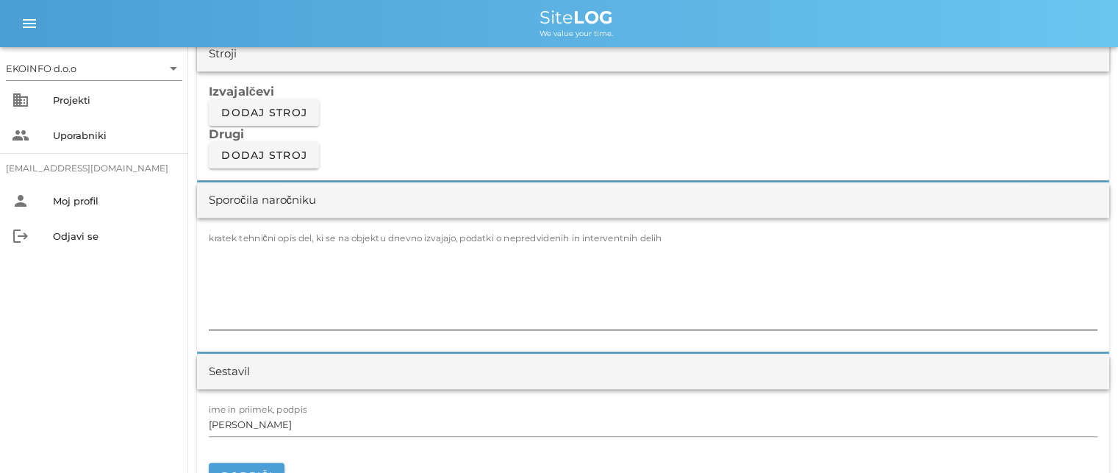
click at [226, 248] on textarea "kratek tehnični opis del, ki se na objektu dnevno izvajajo, podatki o nepredvid…" at bounding box center [653, 285] width 889 height 88
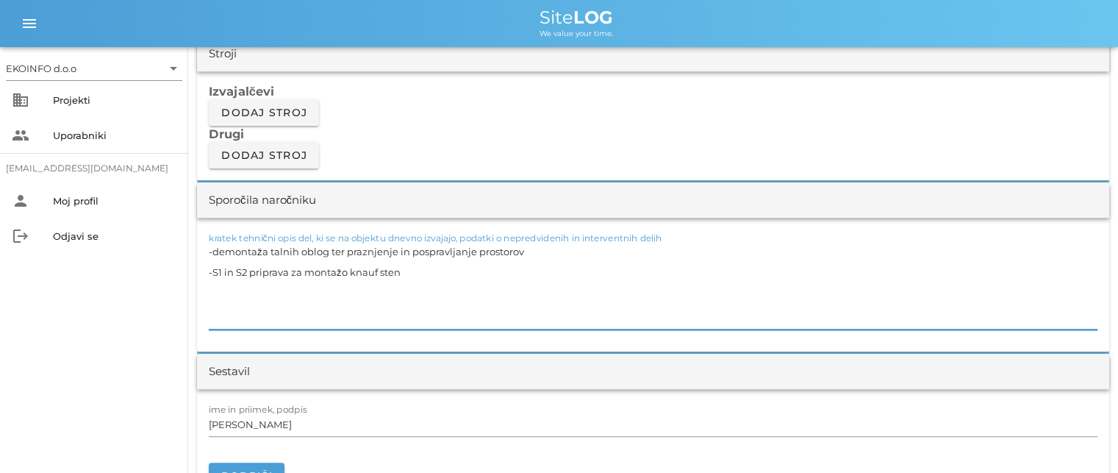
scroll to position [1323, 0]
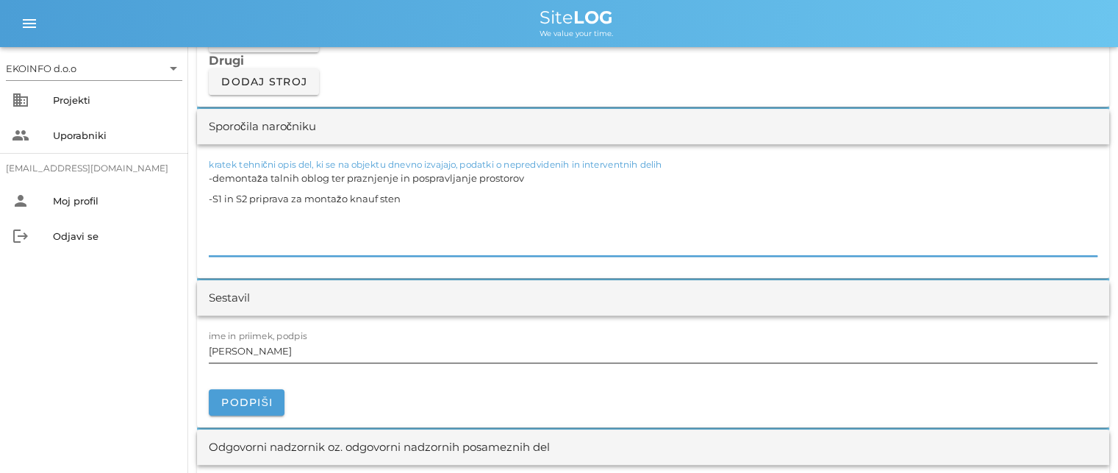
type textarea "-demontaža talnih oblog ter praznjenje in pospravljanje prostorov -S1 in S2 pri…"
click at [278, 351] on input "[PERSON_NAME]" at bounding box center [653, 351] width 889 height 24
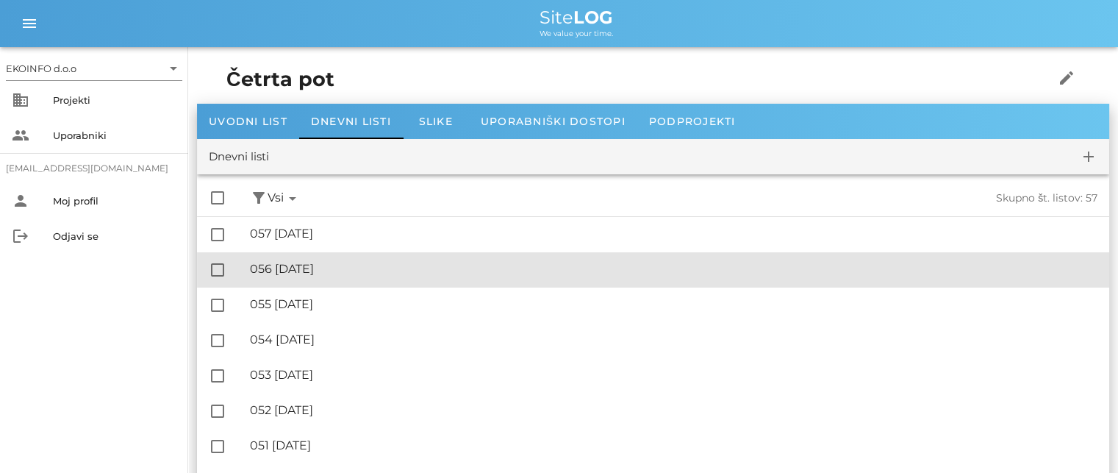
click at [317, 274] on div "🔏 056 [DATE]" at bounding box center [673, 269] width 847 height 14
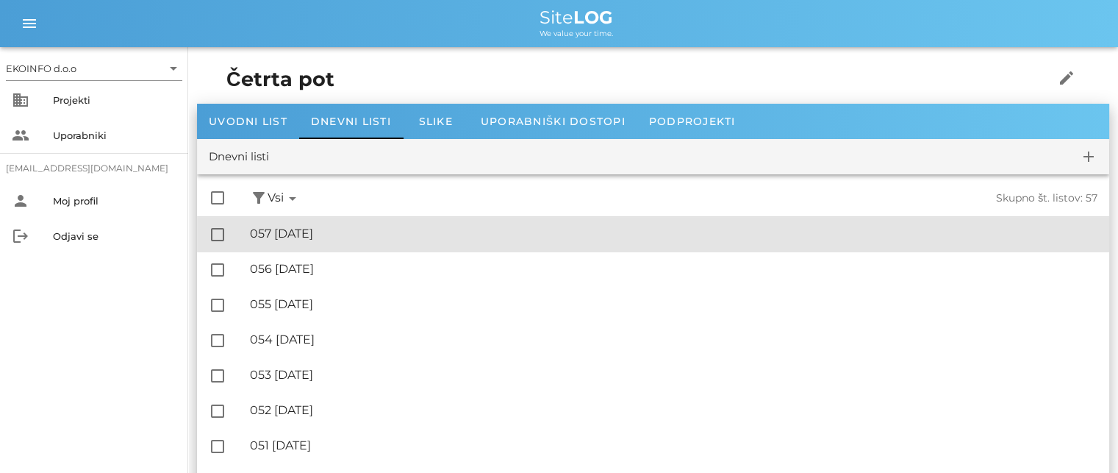
click at [331, 232] on div "🔏 057 [DATE]" at bounding box center [673, 233] width 847 height 14
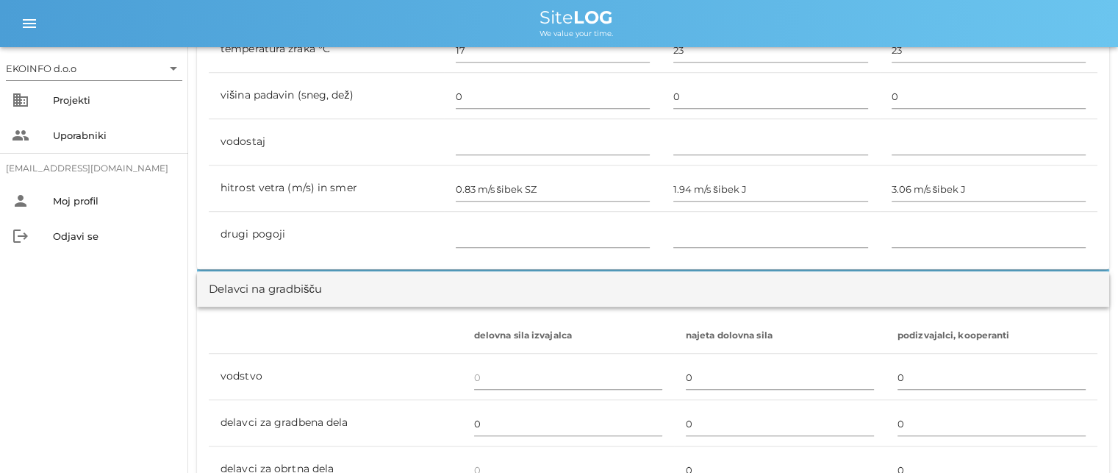
scroll to position [808, 0]
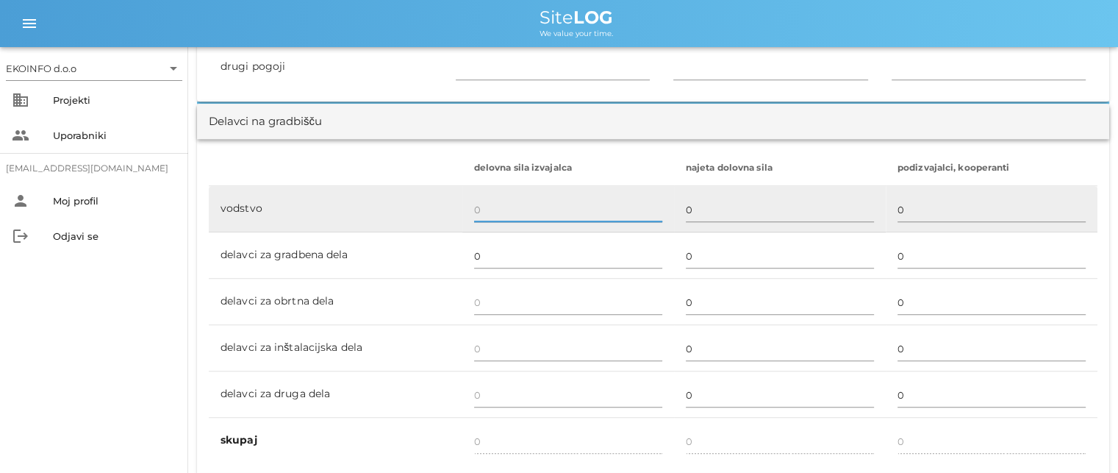
click at [490, 205] on input "text" at bounding box center [568, 210] width 188 height 24
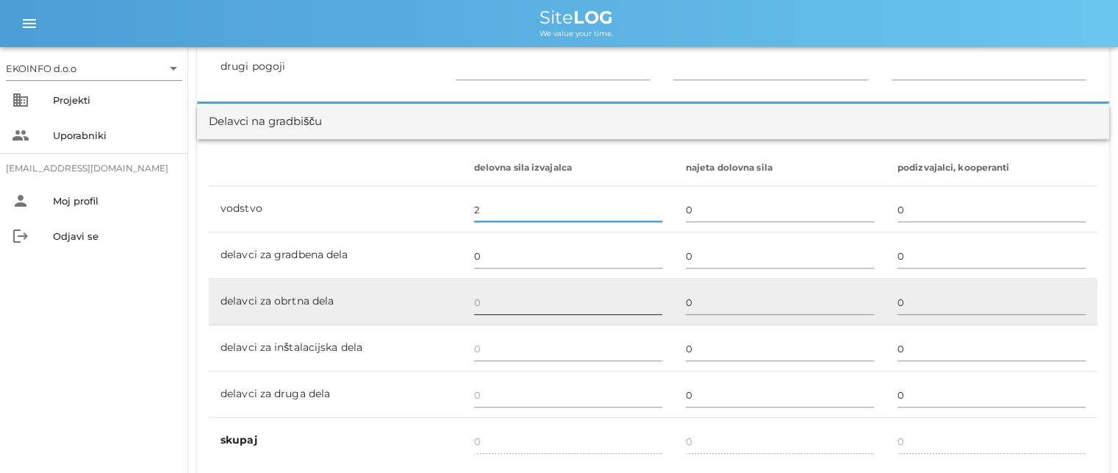
type input "2"
click at [477, 304] on input "text" at bounding box center [568, 302] width 188 height 24
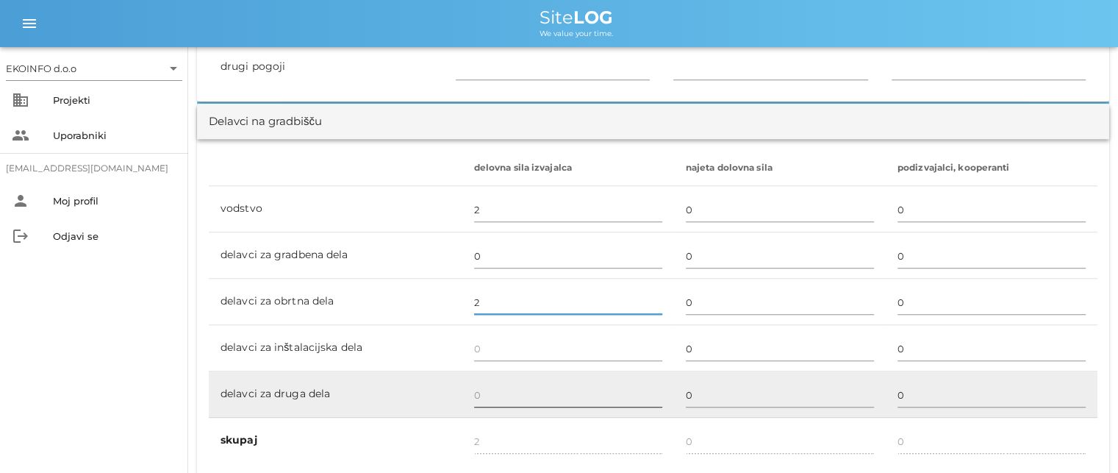
type input "2"
type input "4"
click at [487, 388] on input "text" at bounding box center [568, 395] width 188 height 24
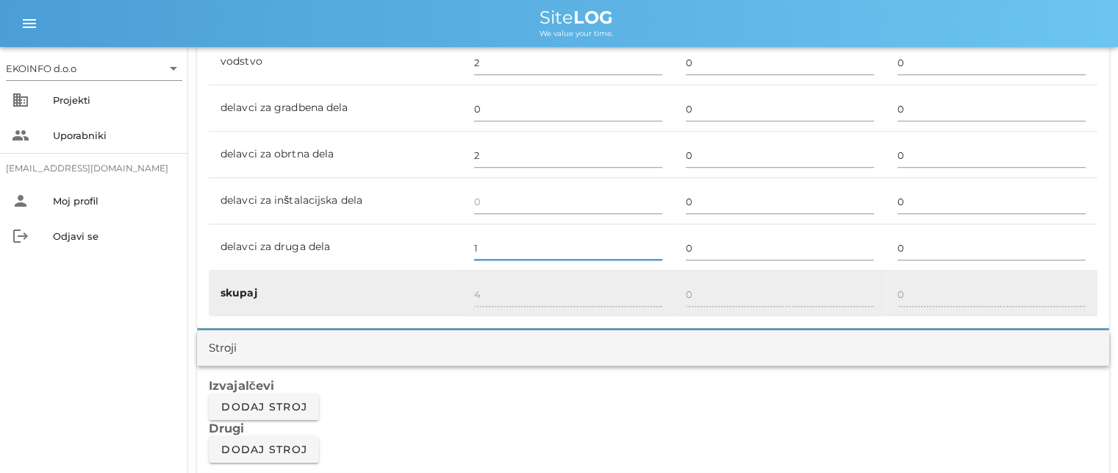
type input "1"
type input "5"
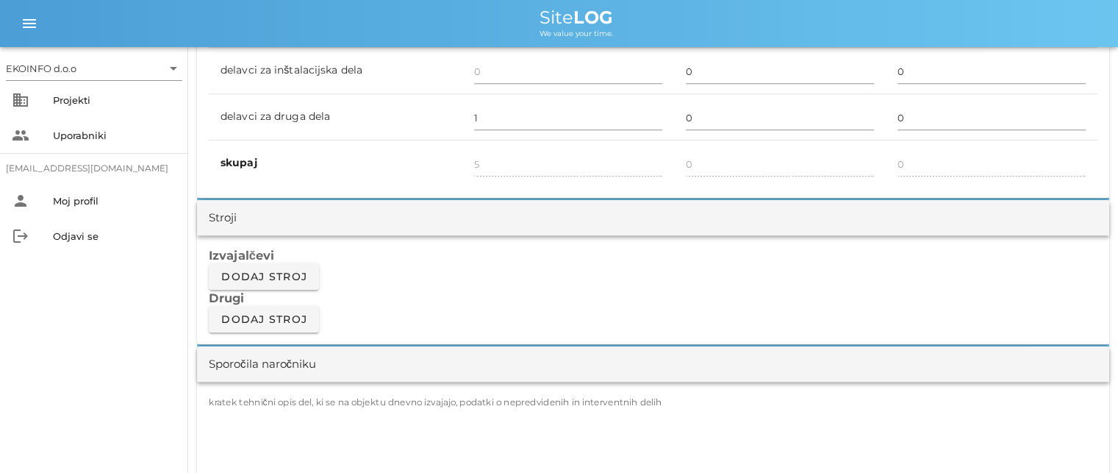
scroll to position [1176, 0]
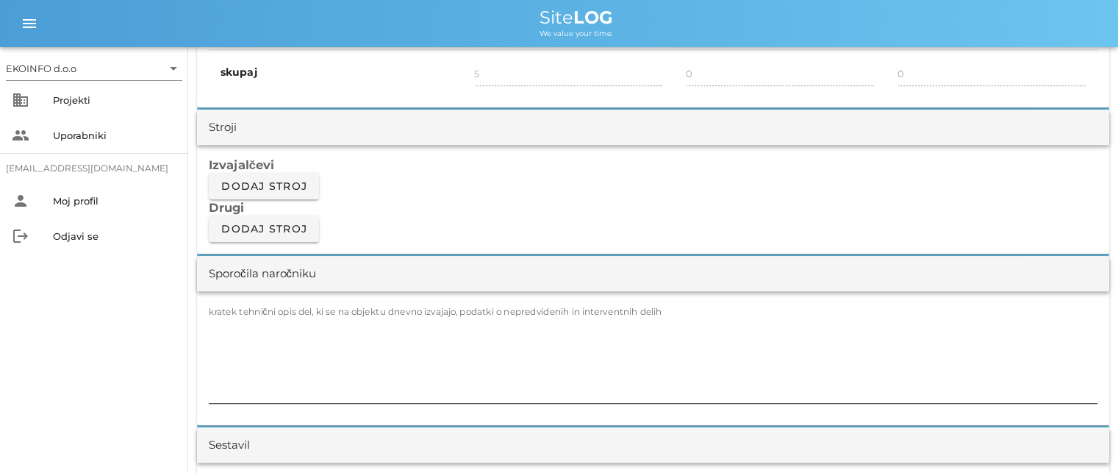
click at [240, 307] on label "kratek tehnični opis del, ki se na objektu dnevno izvajajo, podatki o nepredvid…" at bounding box center [435, 311] width 453 height 11
click at [240, 315] on textarea "kratek tehnični opis del, ki se na objektu dnevno izvajajo, podatki o nepredvid…" at bounding box center [653, 359] width 889 height 88
click at [224, 325] on textarea "kratek tehnični opis del, ki se na objektu dnevno izvajajo, podatki o nepredvid…" at bounding box center [653, 359] width 889 height 88
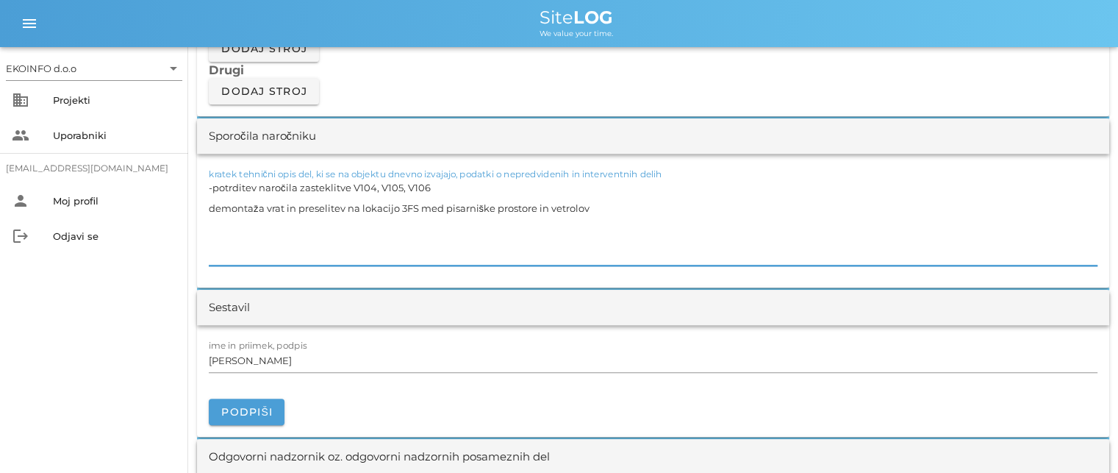
scroll to position [1323, 0]
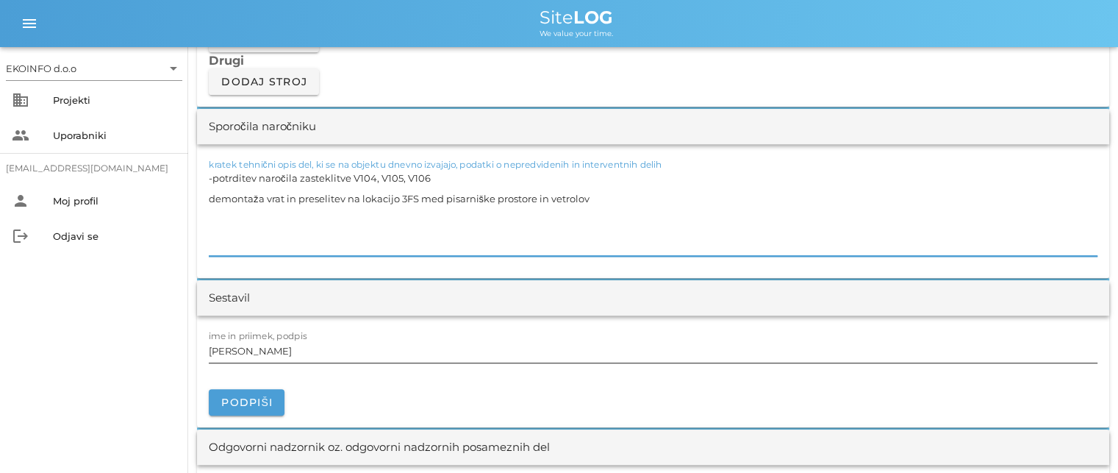
type textarea "-potrditev naročila zasteklitve V104, V105, V106 demontaža vrat in preselitev n…"
click at [265, 350] on input "[PERSON_NAME]" at bounding box center [653, 351] width 889 height 24
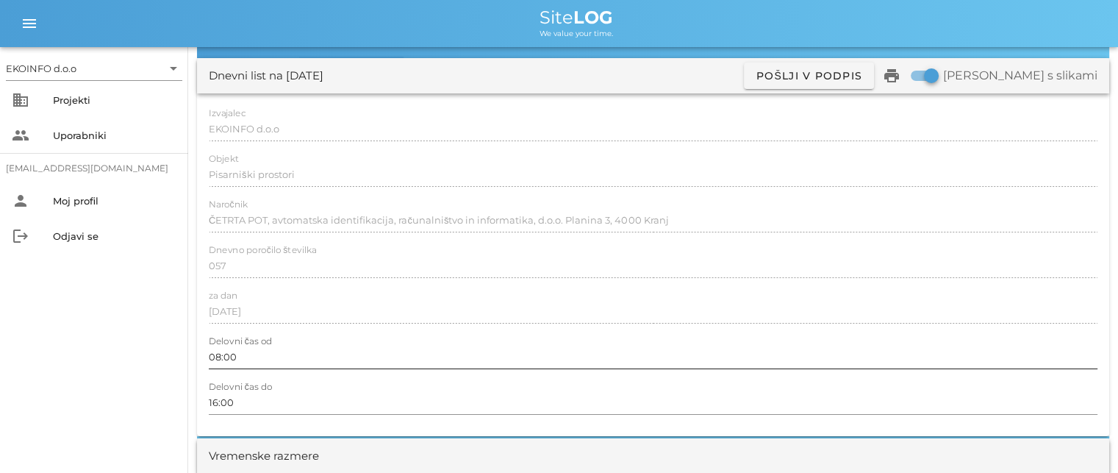
scroll to position [0, 0]
